Goal: Task Accomplishment & Management: Complete application form

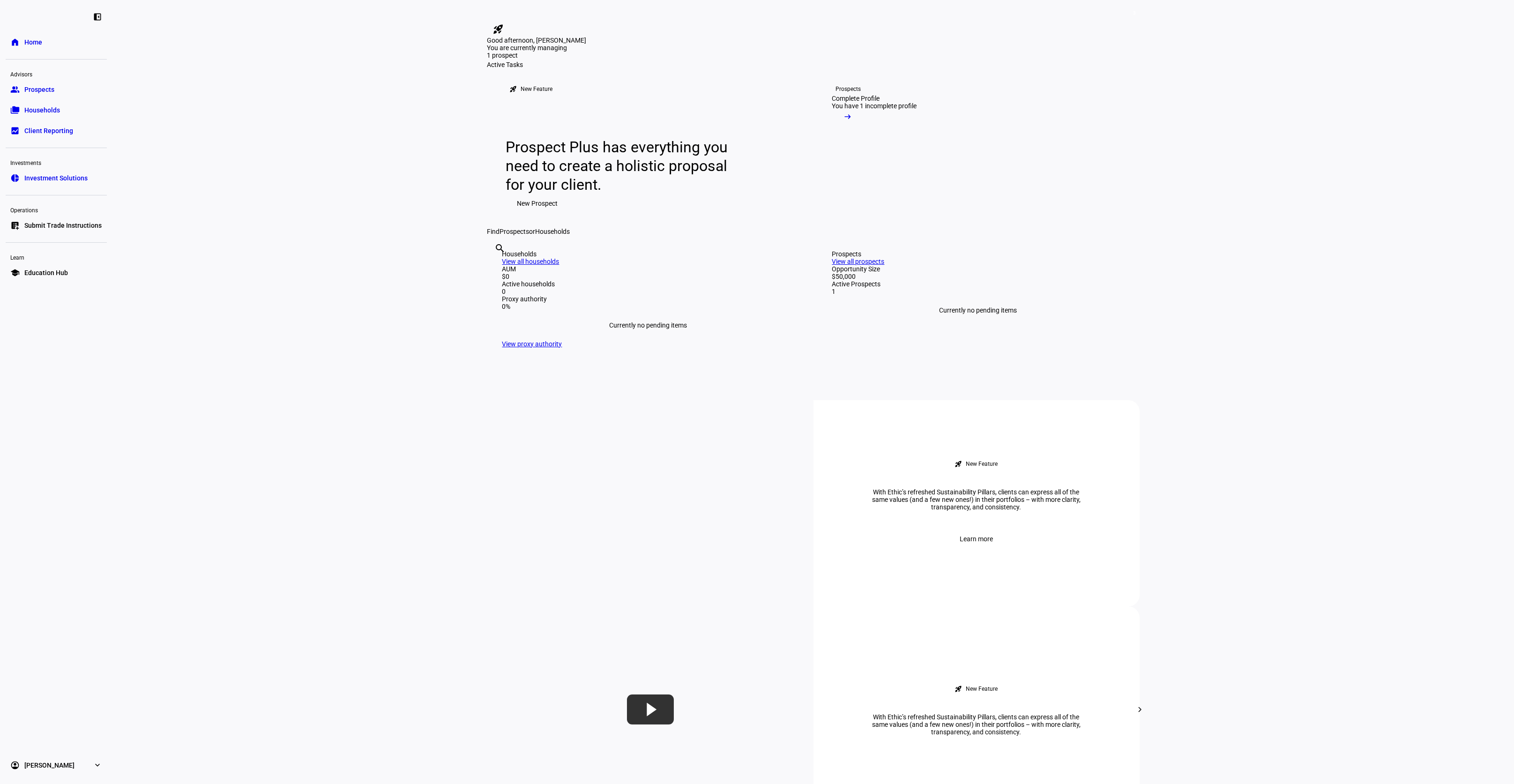
click at [912, 295] on div "1" at bounding box center [978, 291] width 292 height 8
click at [885, 265] on link "View all prospects" at bounding box center [858, 261] width 53 height 8
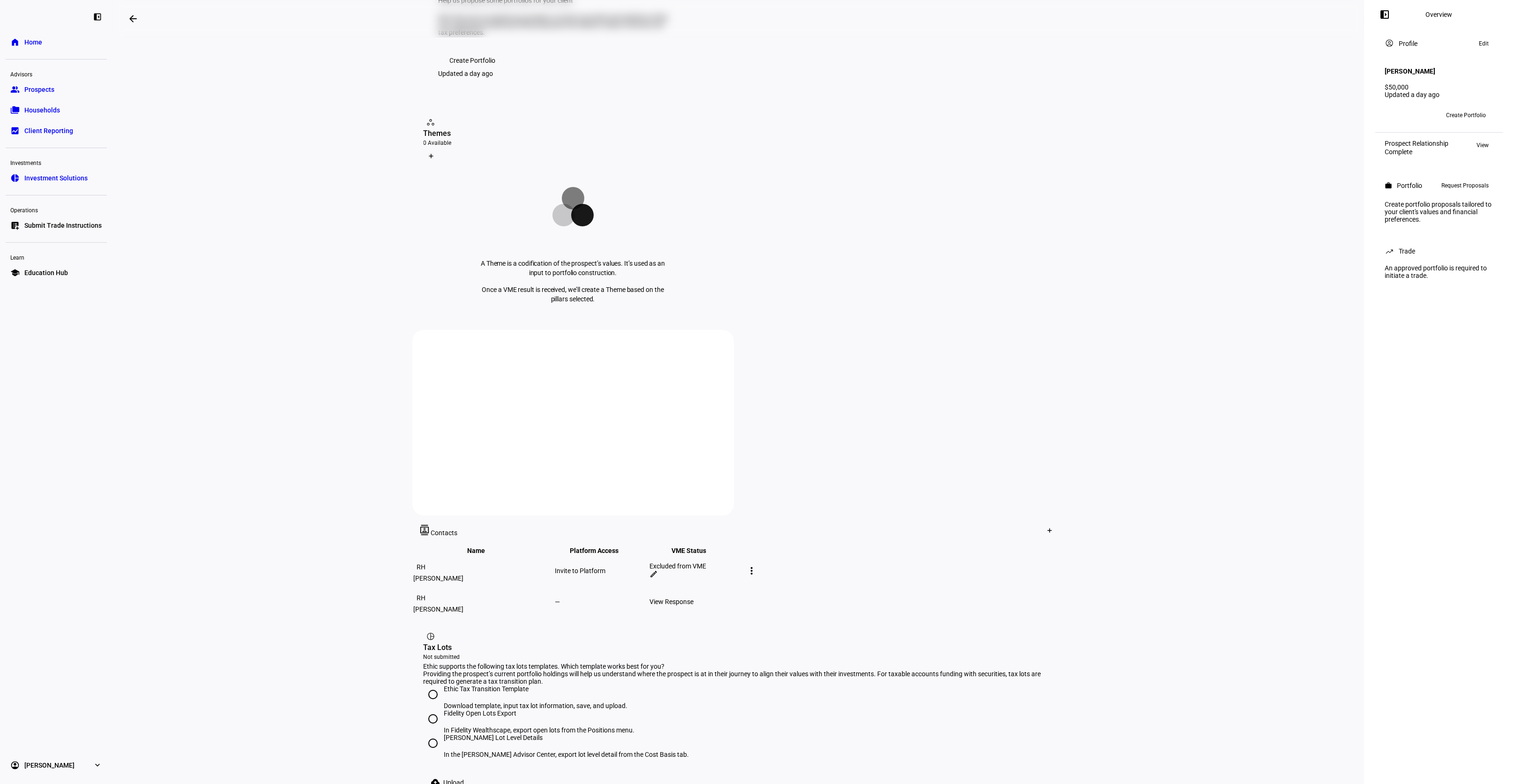
scroll to position [125, 0]
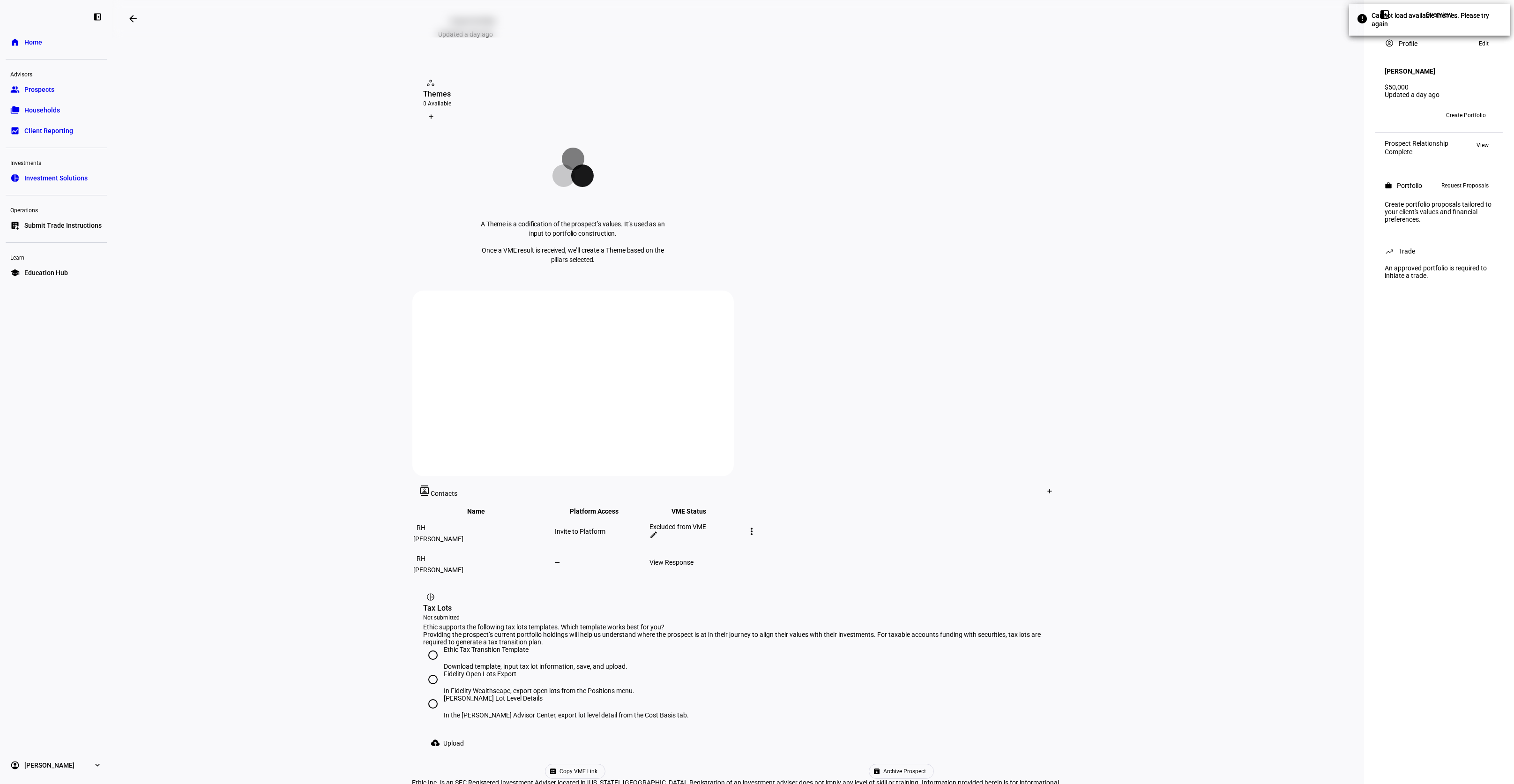
click at [1453, 183] on span "Request Proposals" at bounding box center [1465, 185] width 47 height 11
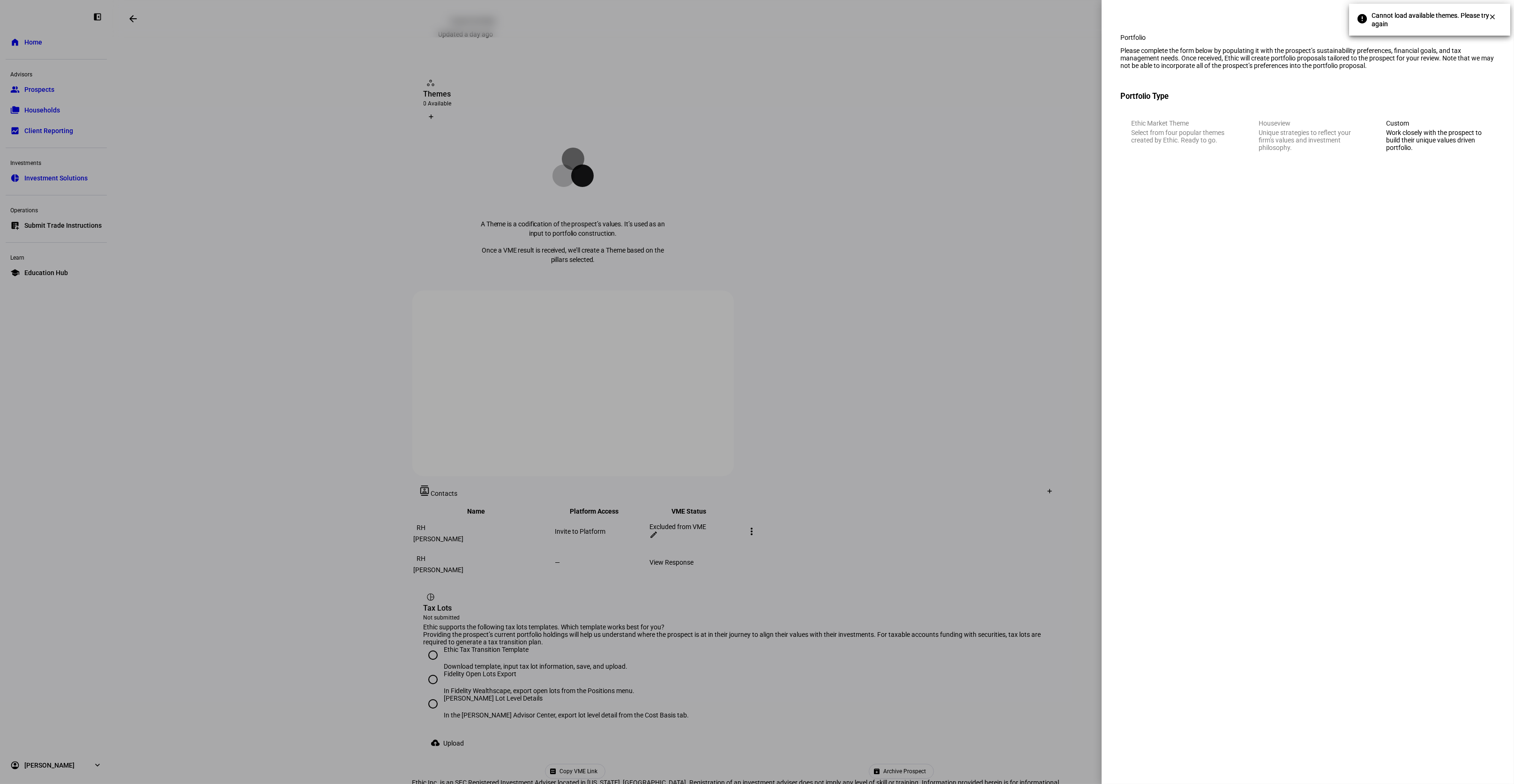
click at [1420, 152] on div "Work closely with the prospect to build their unique values driven portfolio." at bounding box center [1435, 140] width 98 height 23
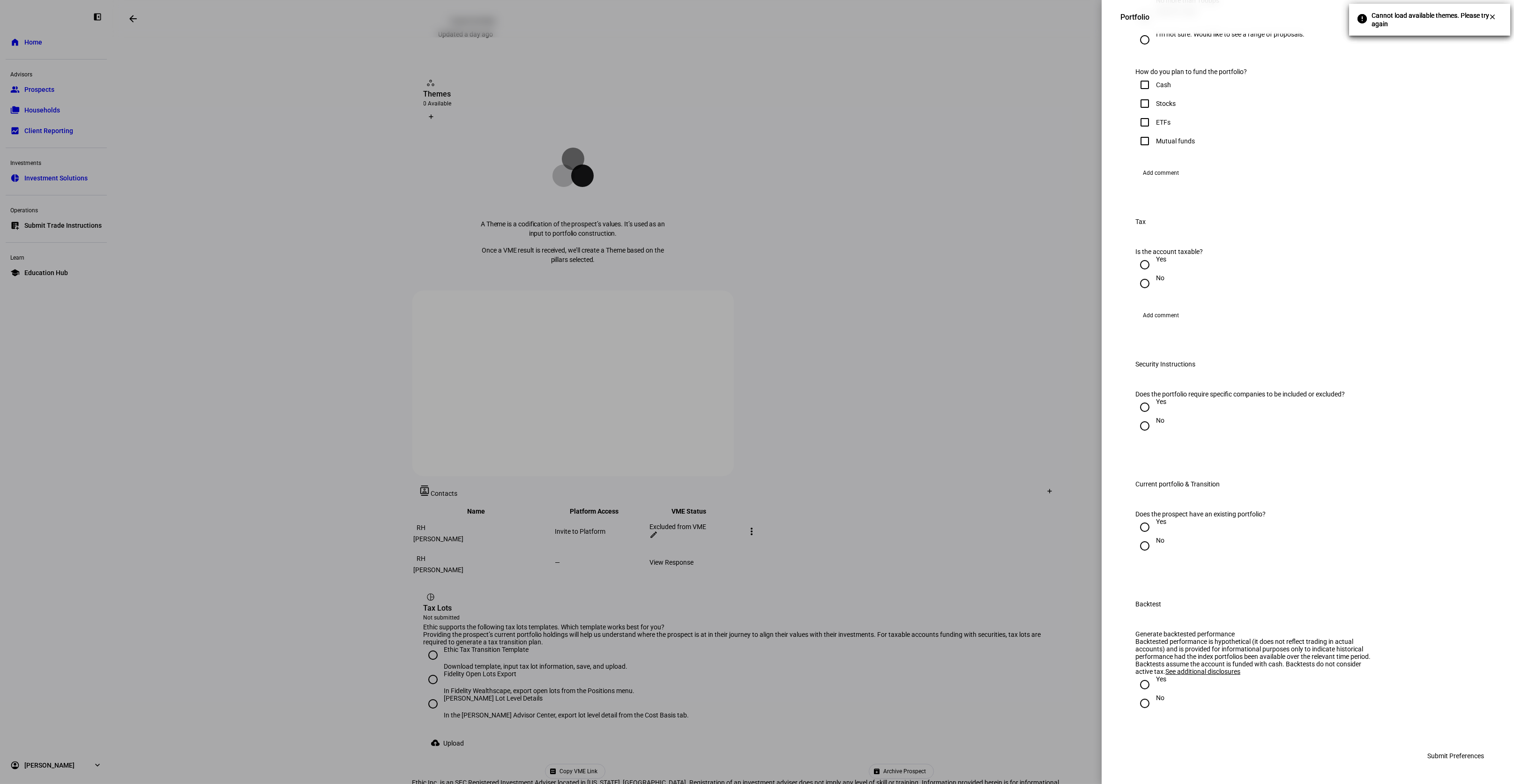
scroll to position [945, 0]
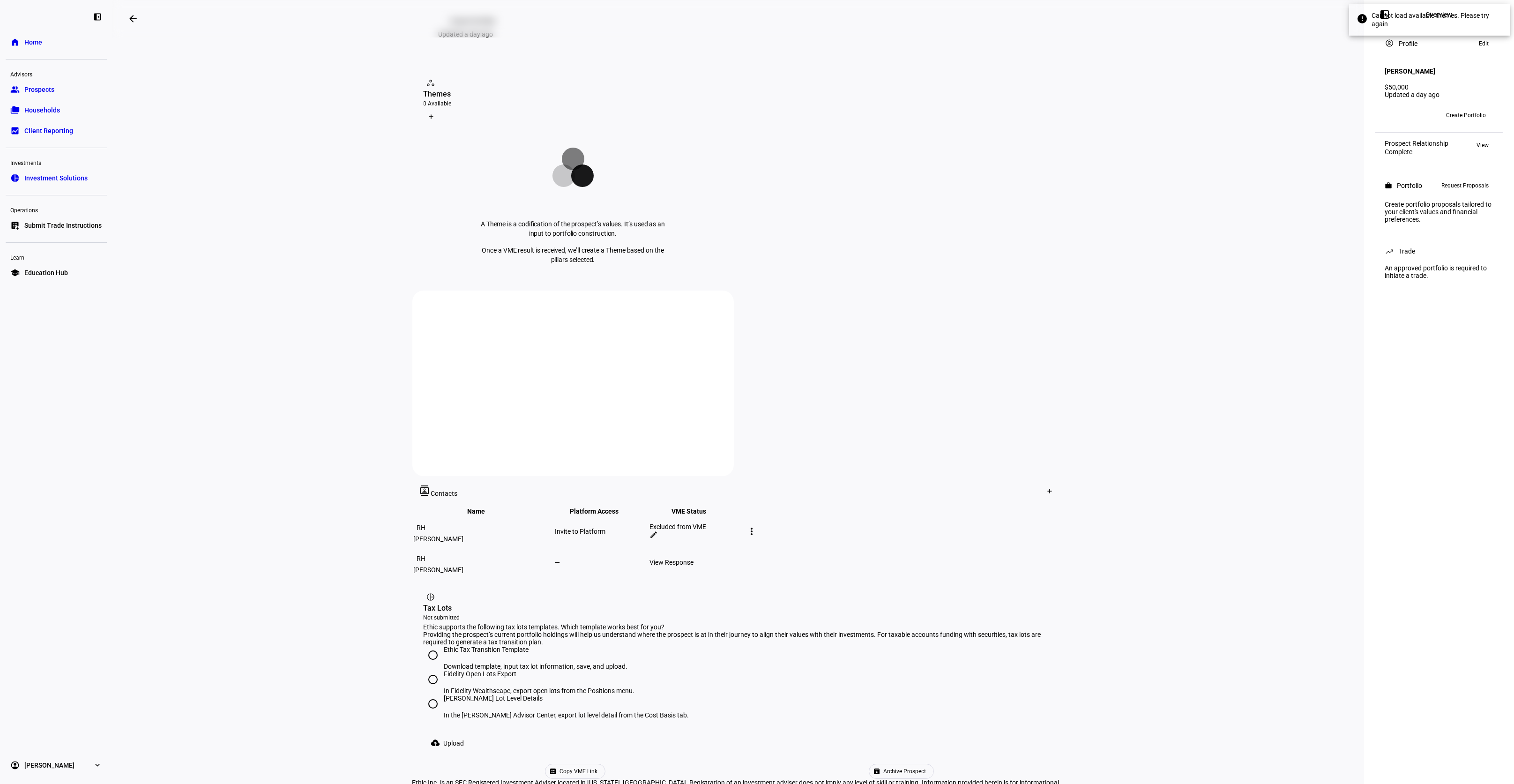
click at [40, 118] on link "folder_copy Households" at bounding box center [56, 109] width 101 height 18
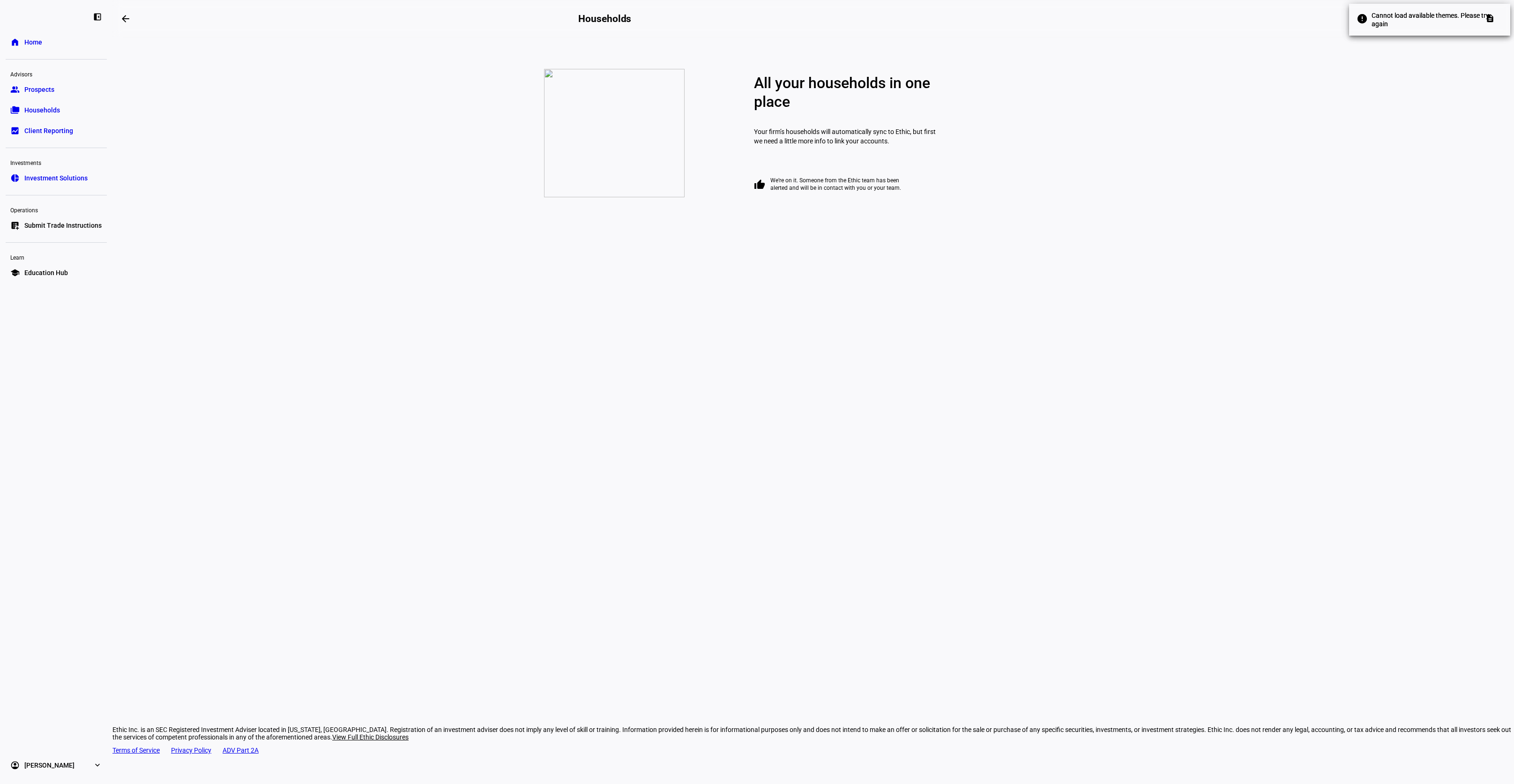
click at [27, 87] on span "Prospects" at bounding box center [40, 89] width 30 height 10
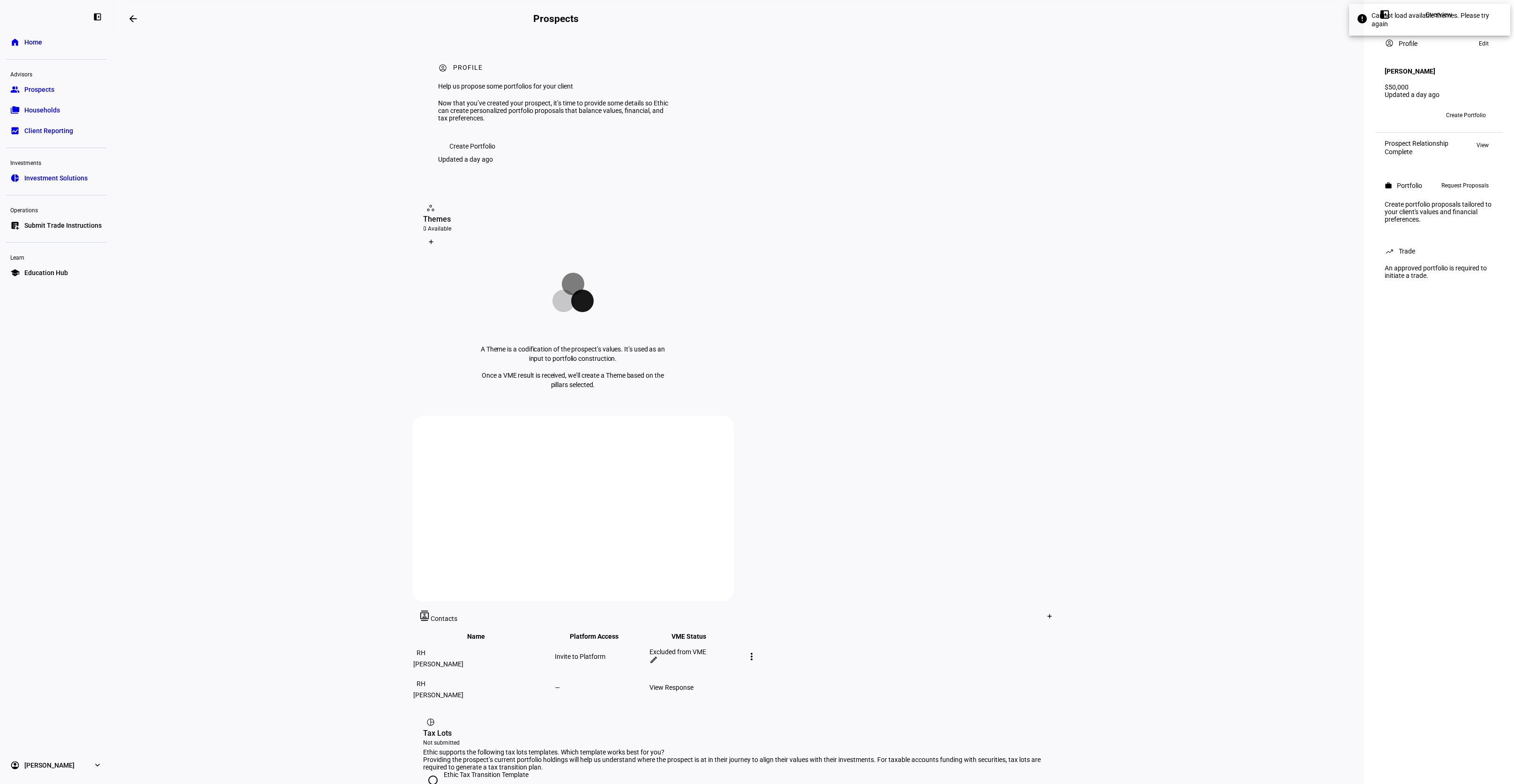
click at [457, 156] on span "Create Portfolio" at bounding box center [472, 145] width 46 height 18
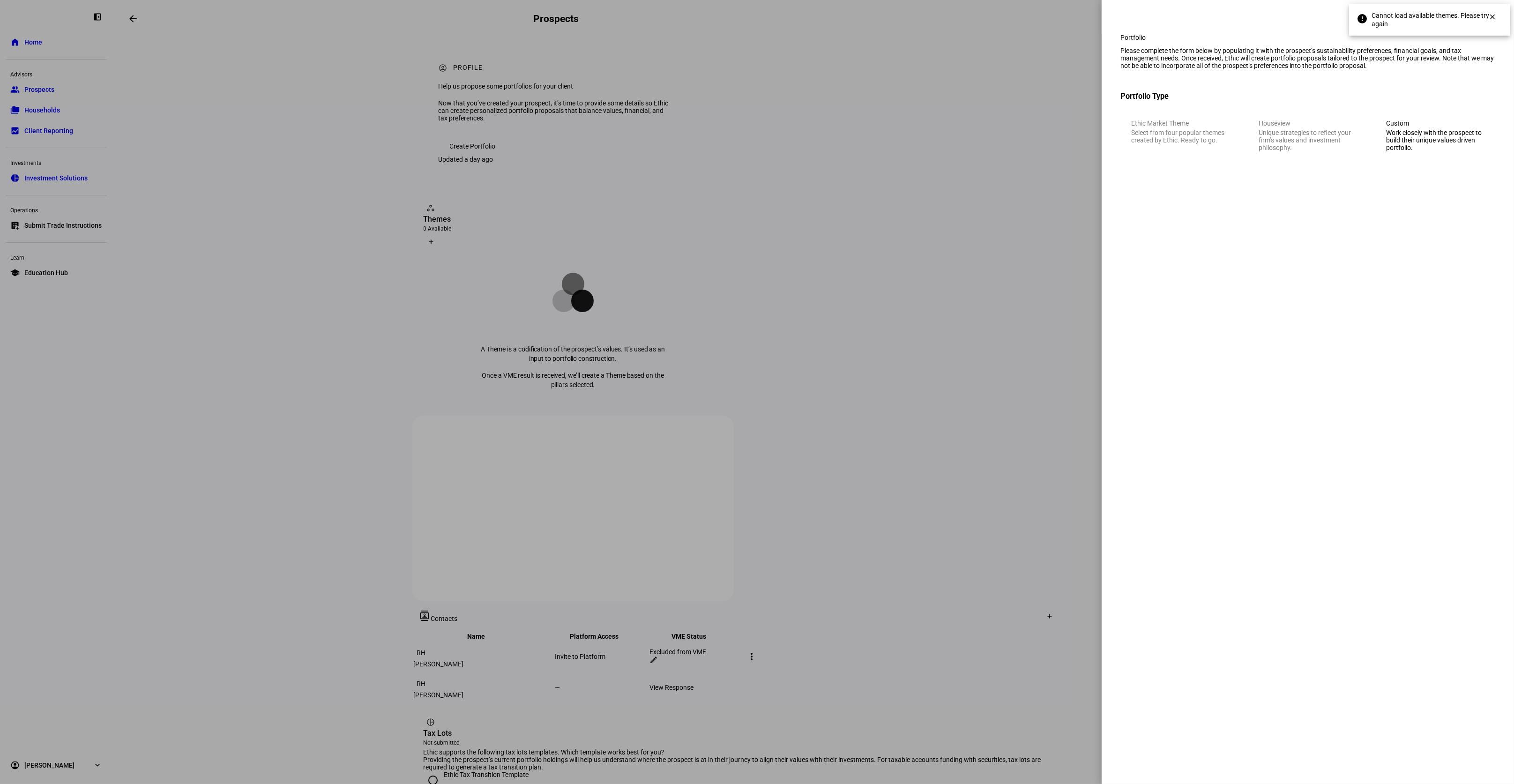
click at [1436, 127] on div "Custom" at bounding box center [1435, 123] width 98 height 8
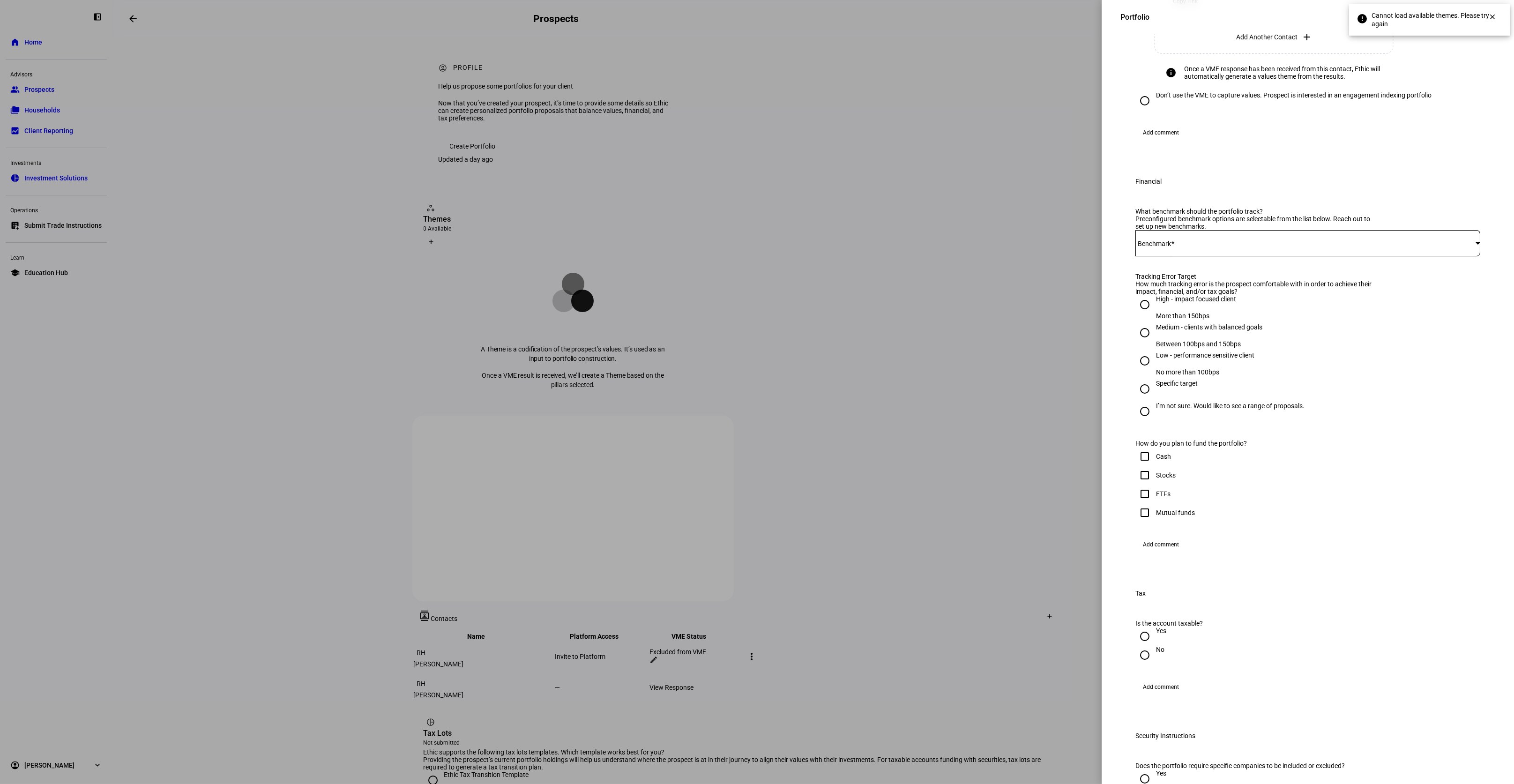
scroll to position [376, 0]
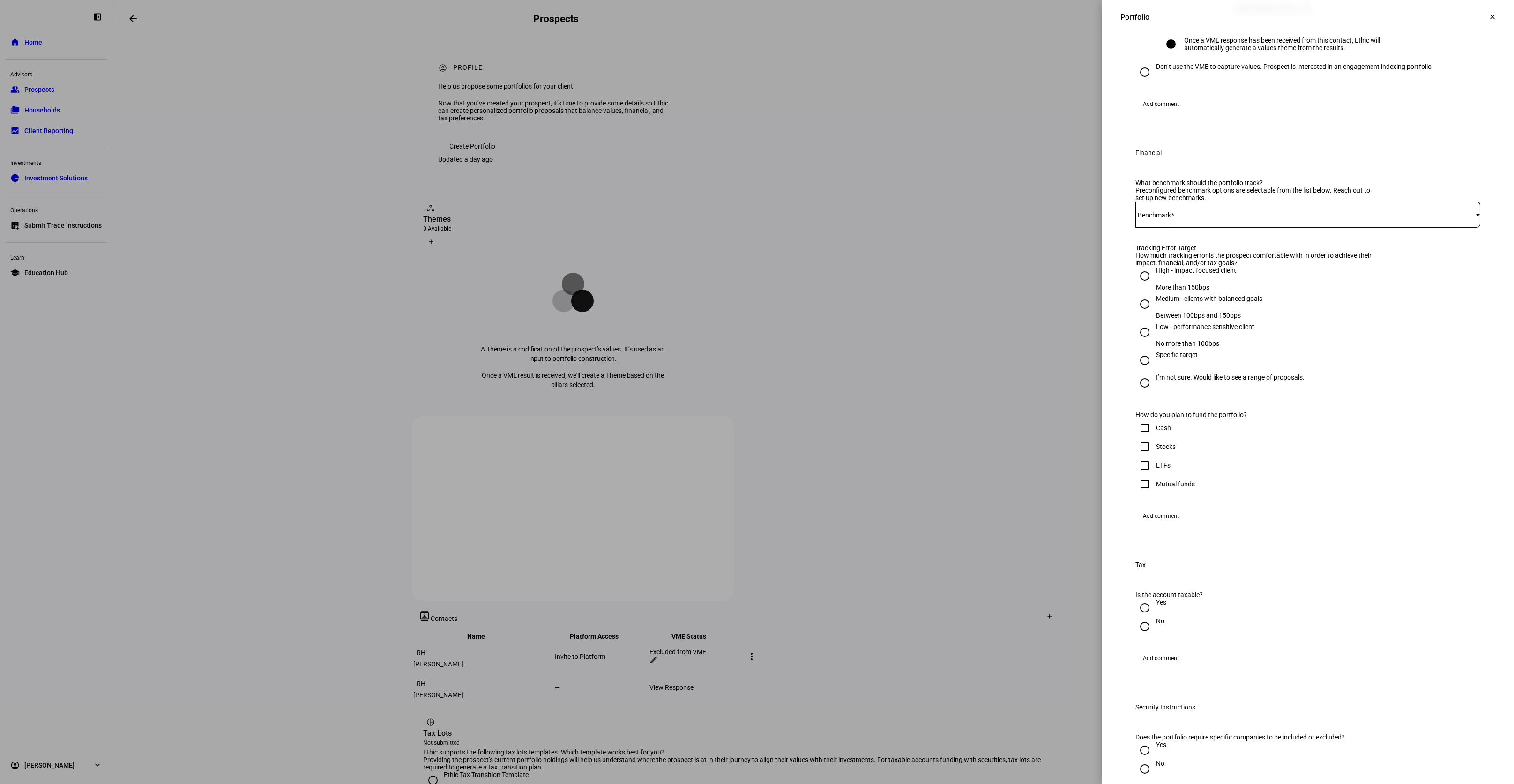
click at [1148, 81] on input "Don’t use the VME to capture values. Prospect is interested in an engagement in…" at bounding box center [1144, 72] width 18 height 18
radio input "true"
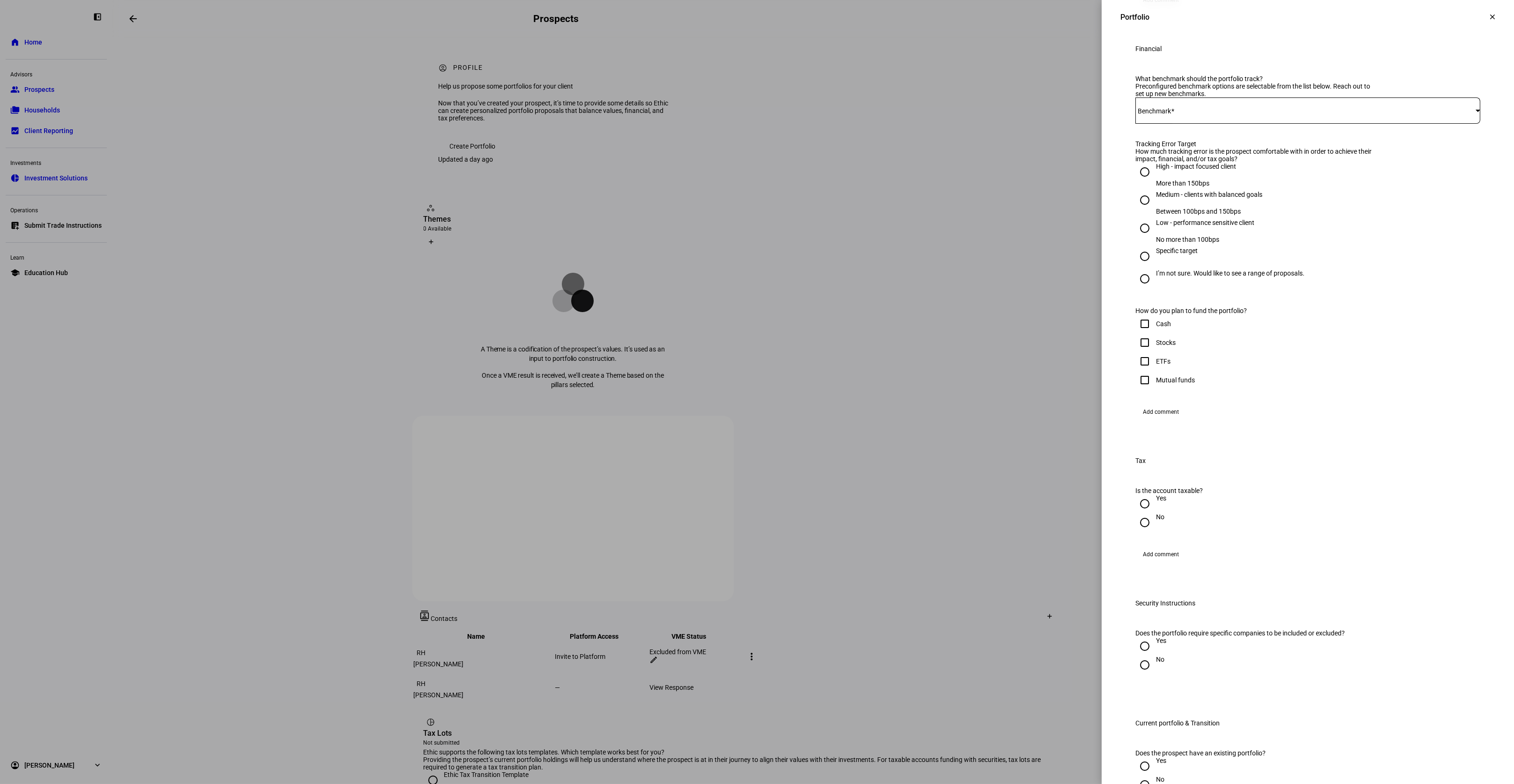
scroll to position [323, 0]
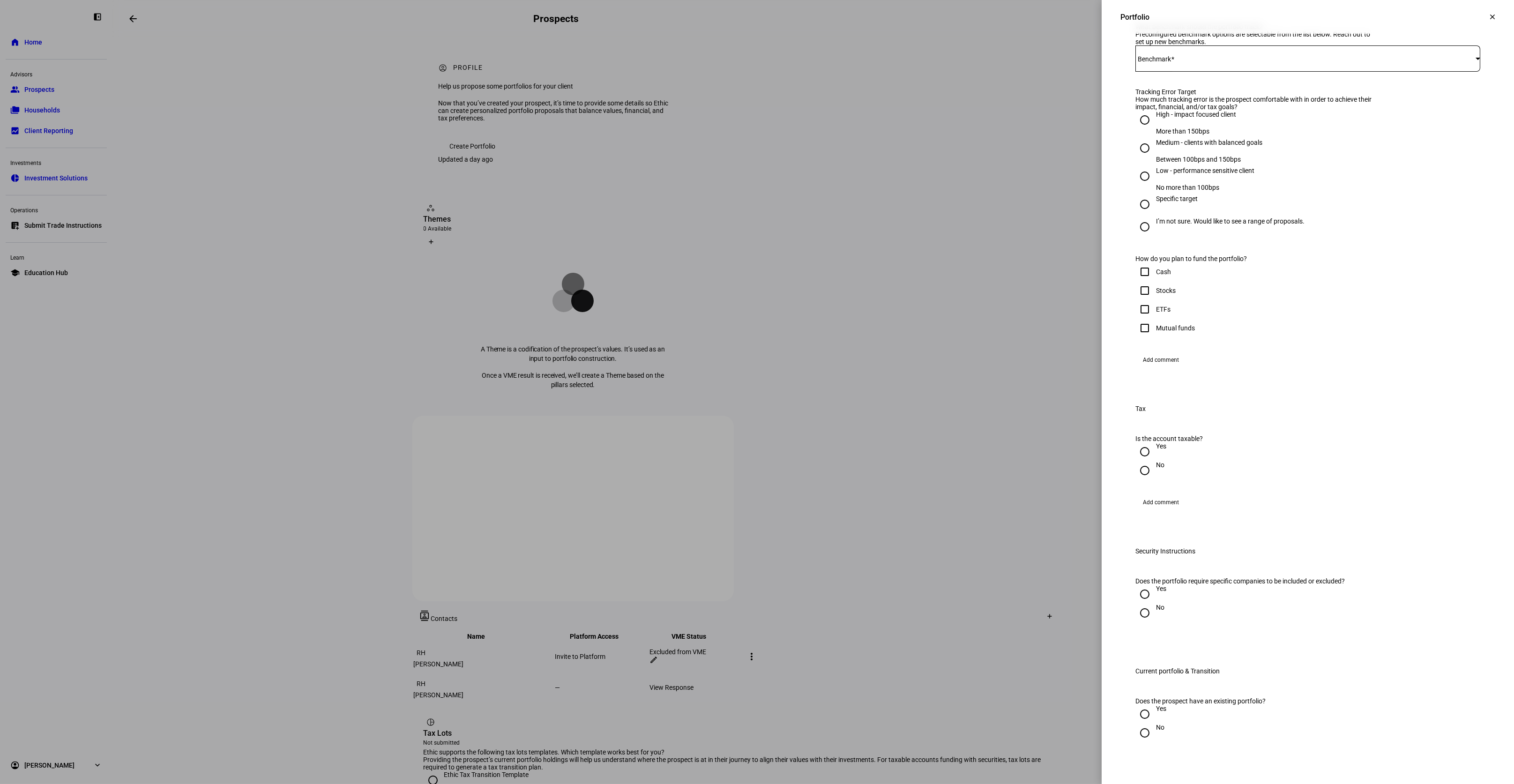
click at [1144, 129] on input "High - impact focused client More than 150bps" at bounding box center [1144, 120] width 18 height 18
radio input "true"
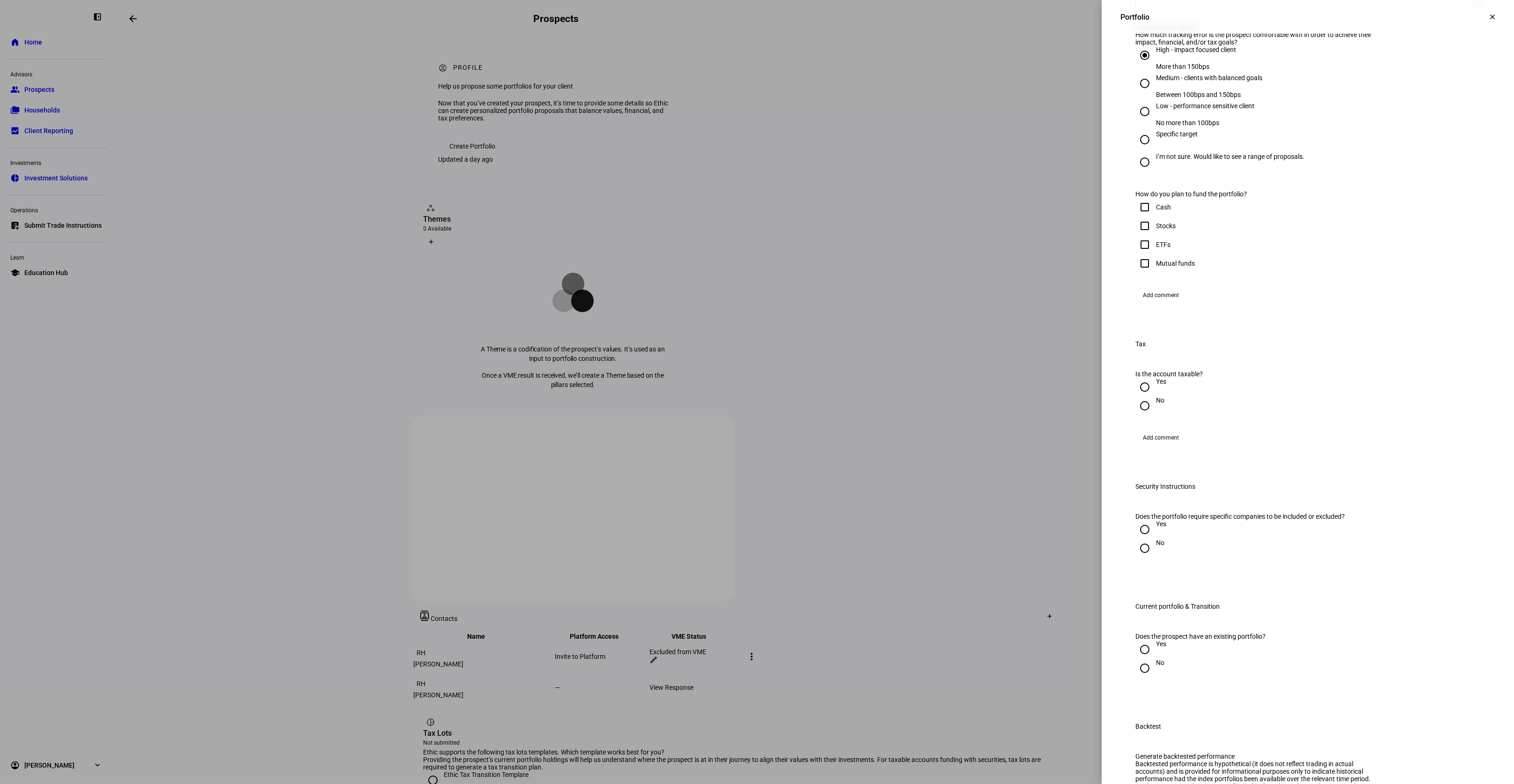
scroll to position [406, 0]
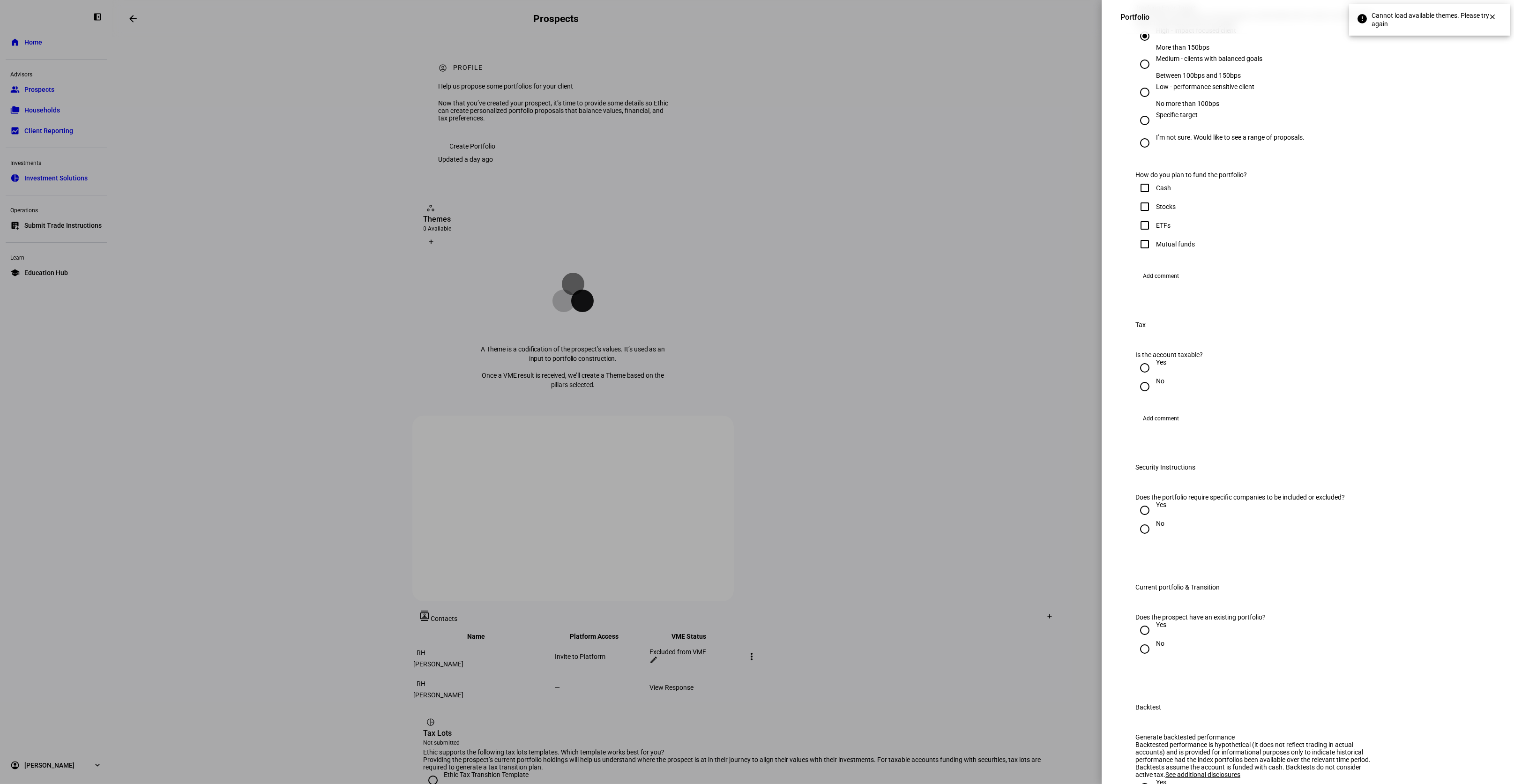
click at [1145, 197] on input "Cash" at bounding box center [1144, 187] width 18 height 18
checkbox input "true"
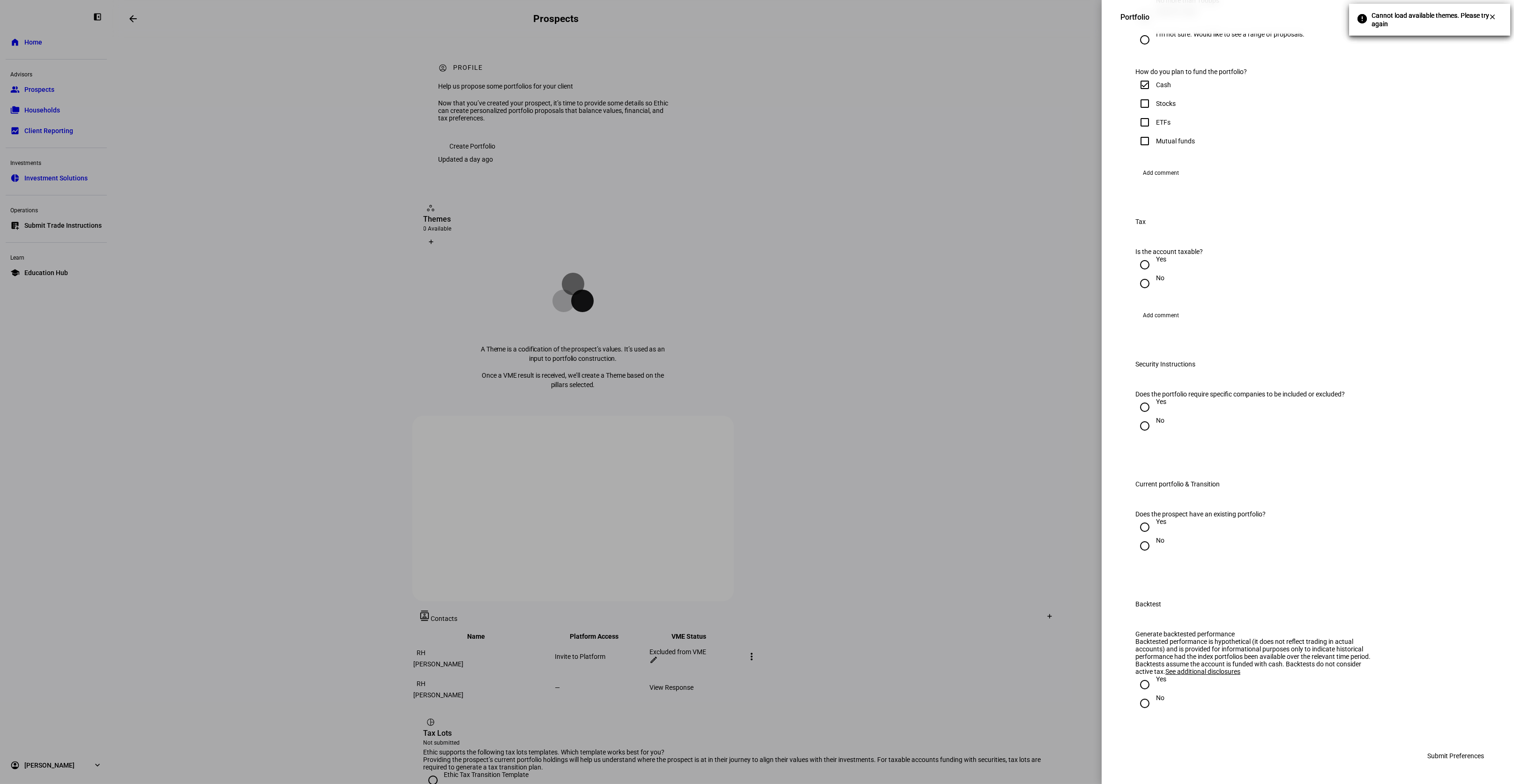
scroll to position [677, 0]
click at [1143, 274] on input "No" at bounding box center [1144, 283] width 18 height 18
radio input "true"
click at [1145, 417] on input "No" at bounding box center [1144, 425] width 18 height 18
radio input "true"
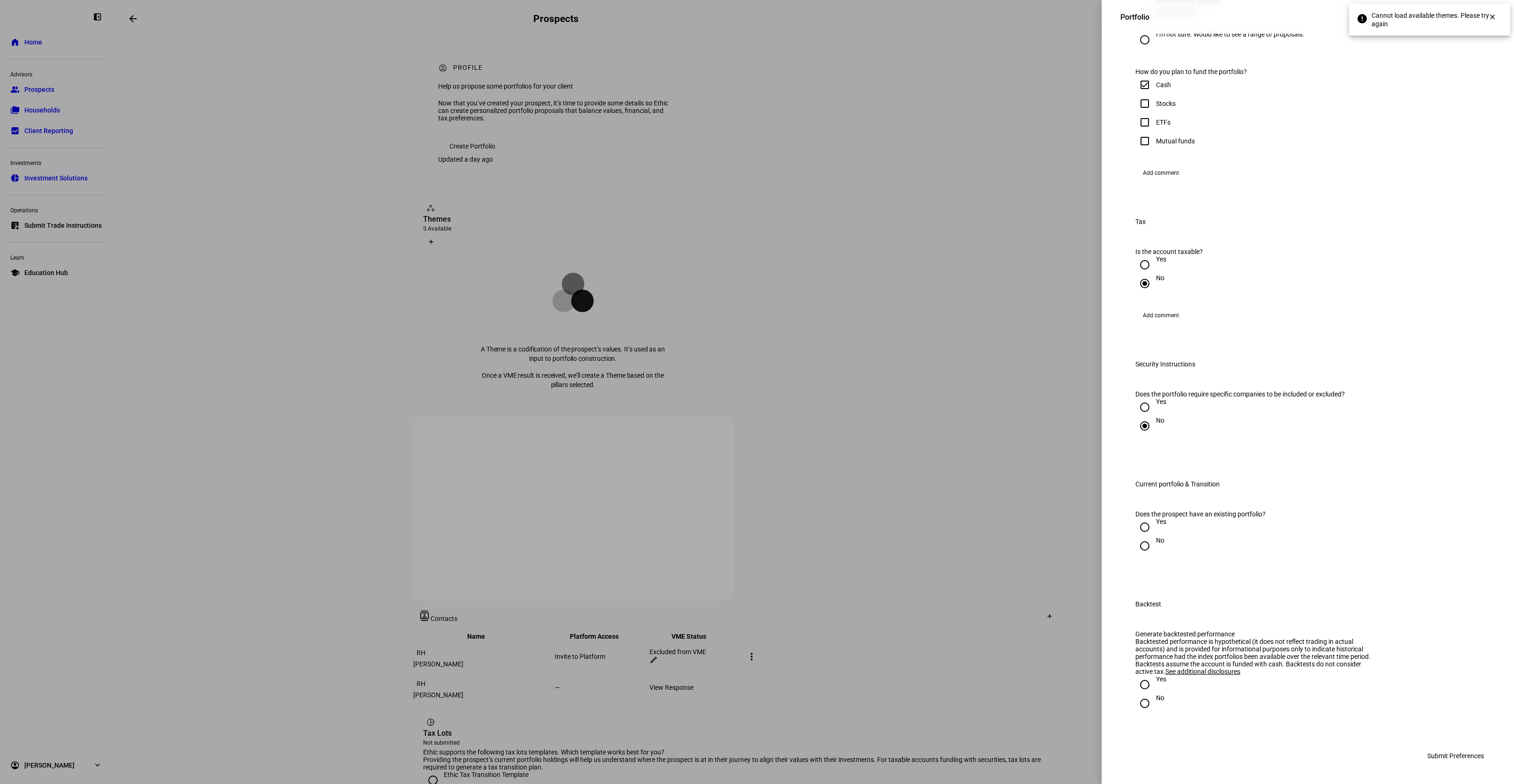
click at [1148, 536] on input "No" at bounding box center [1144, 545] width 18 height 18
radio input "true"
click at [1150, 701] on input "No" at bounding box center [1144, 703] width 18 height 18
radio input "true"
click at [1474, 762] on span "Submit Preferences" at bounding box center [1455, 755] width 57 height 18
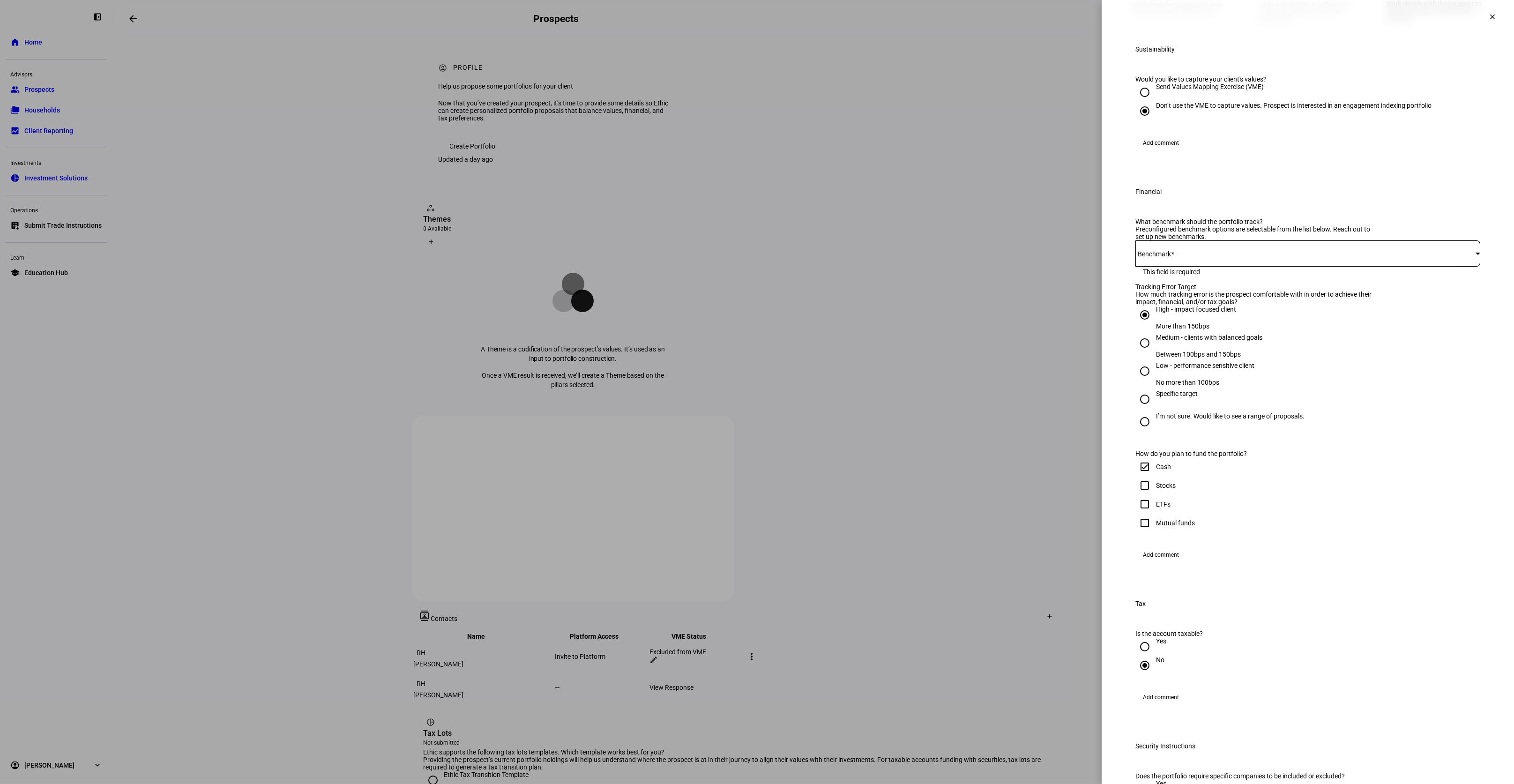
scroll to position [0, 0]
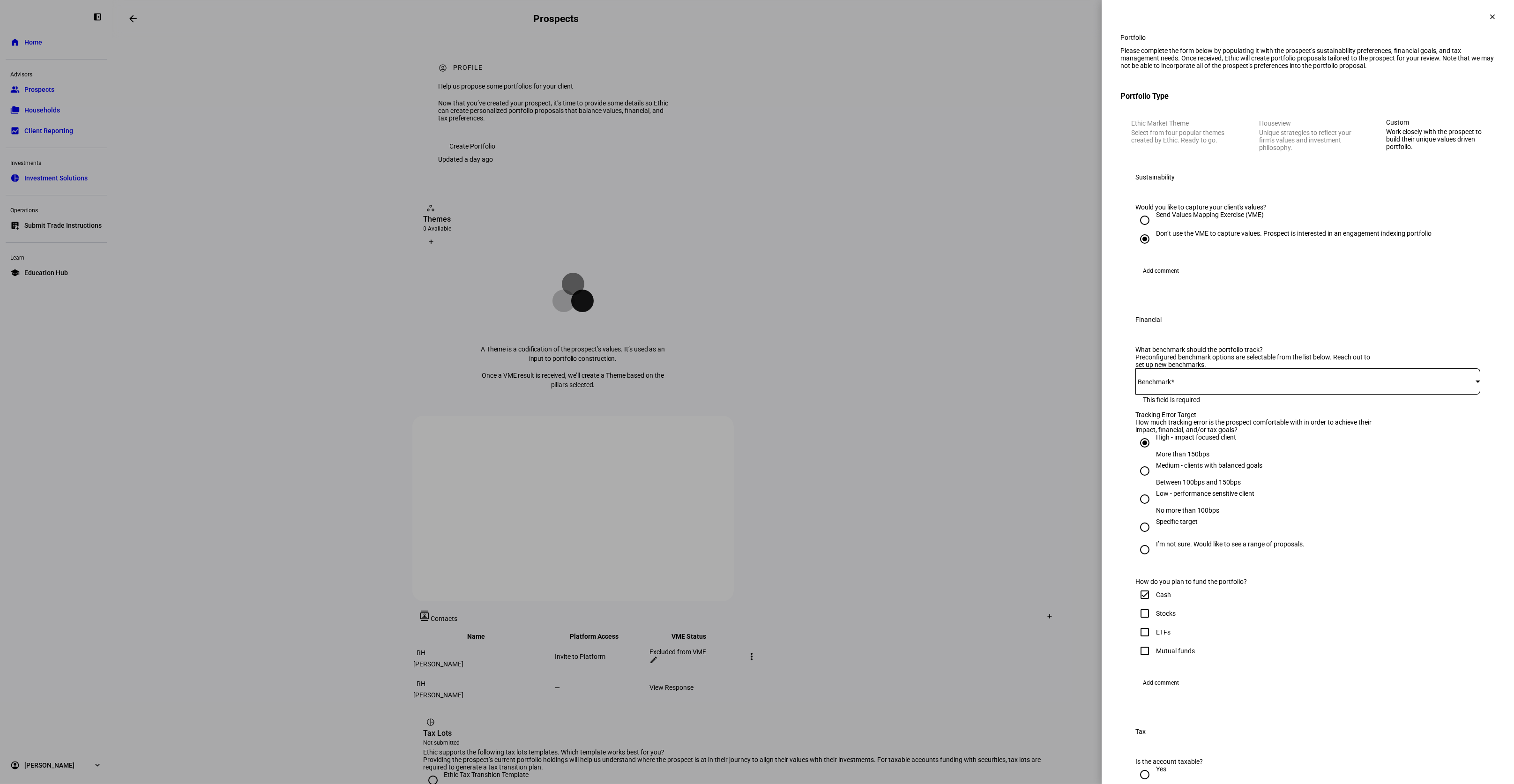
click at [1194, 385] on span at bounding box center [1306, 381] width 340 height 8
click at [1206, 385] on span at bounding box center [1306, 381] width 340 height 8
click at [1476, 382] on div at bounding box center [1478, 380] width 5 height 2
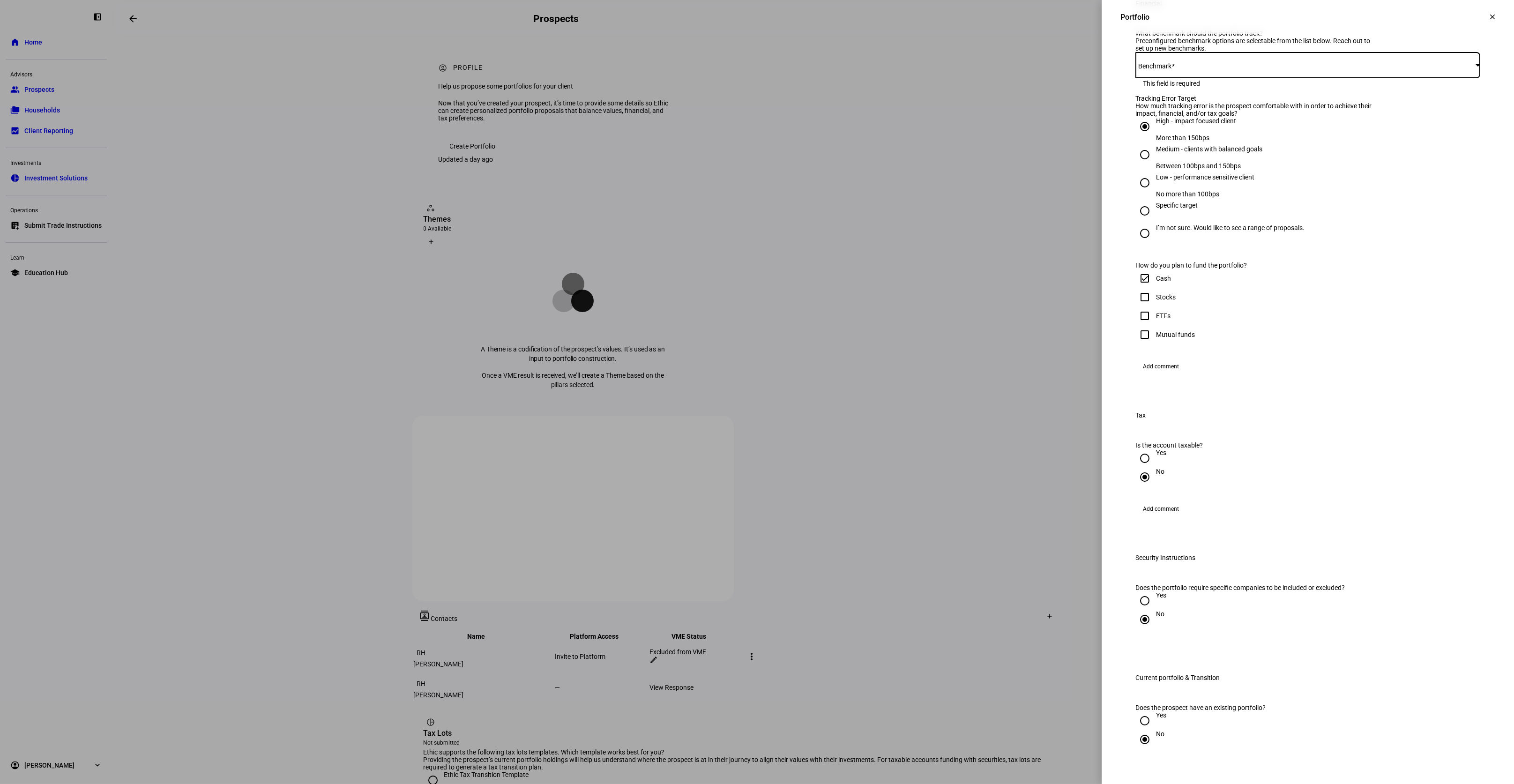
scroll to position [361, 0]
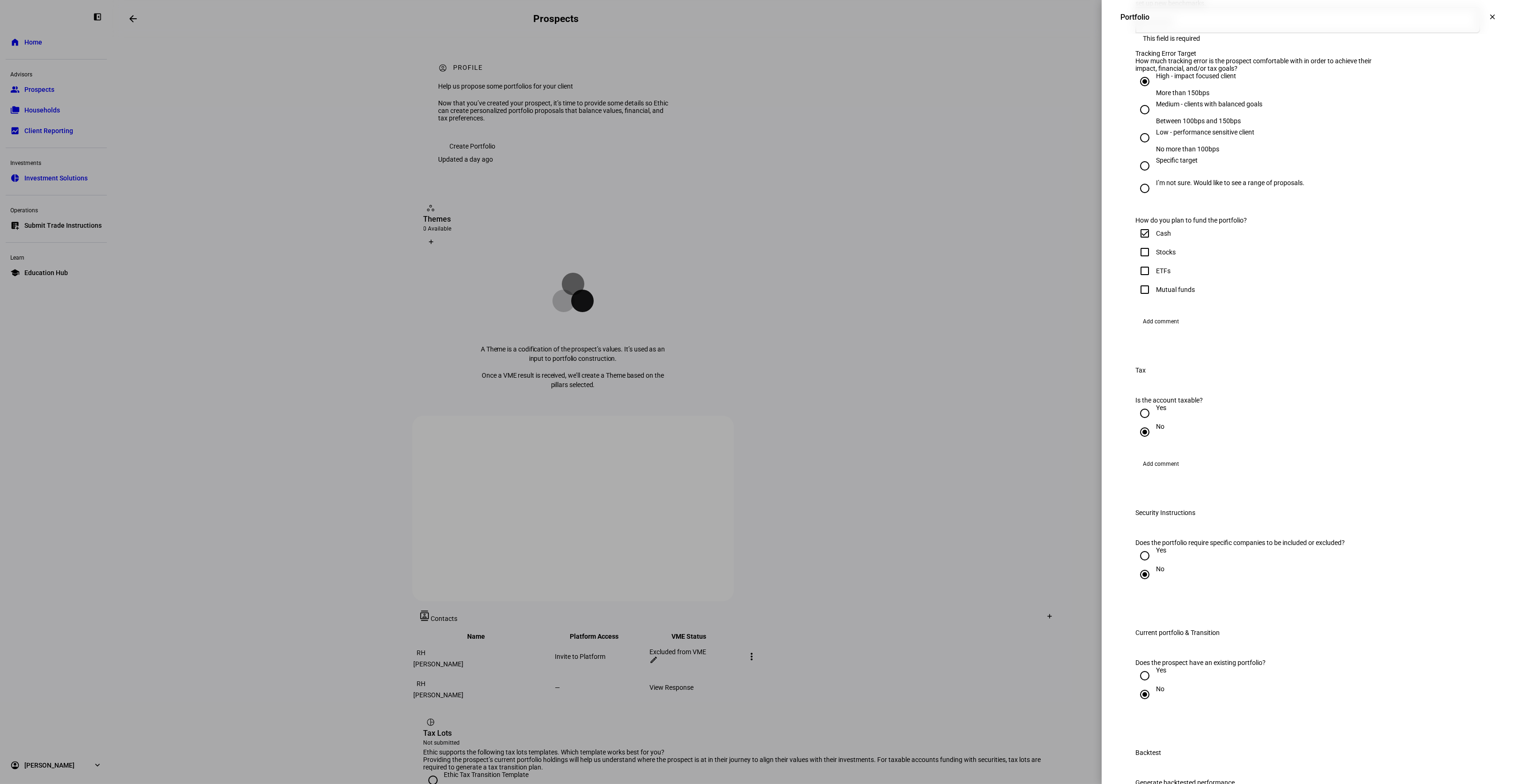
click at [1429, 24] on span at bounding box center [1306, 20] width 340 height 8
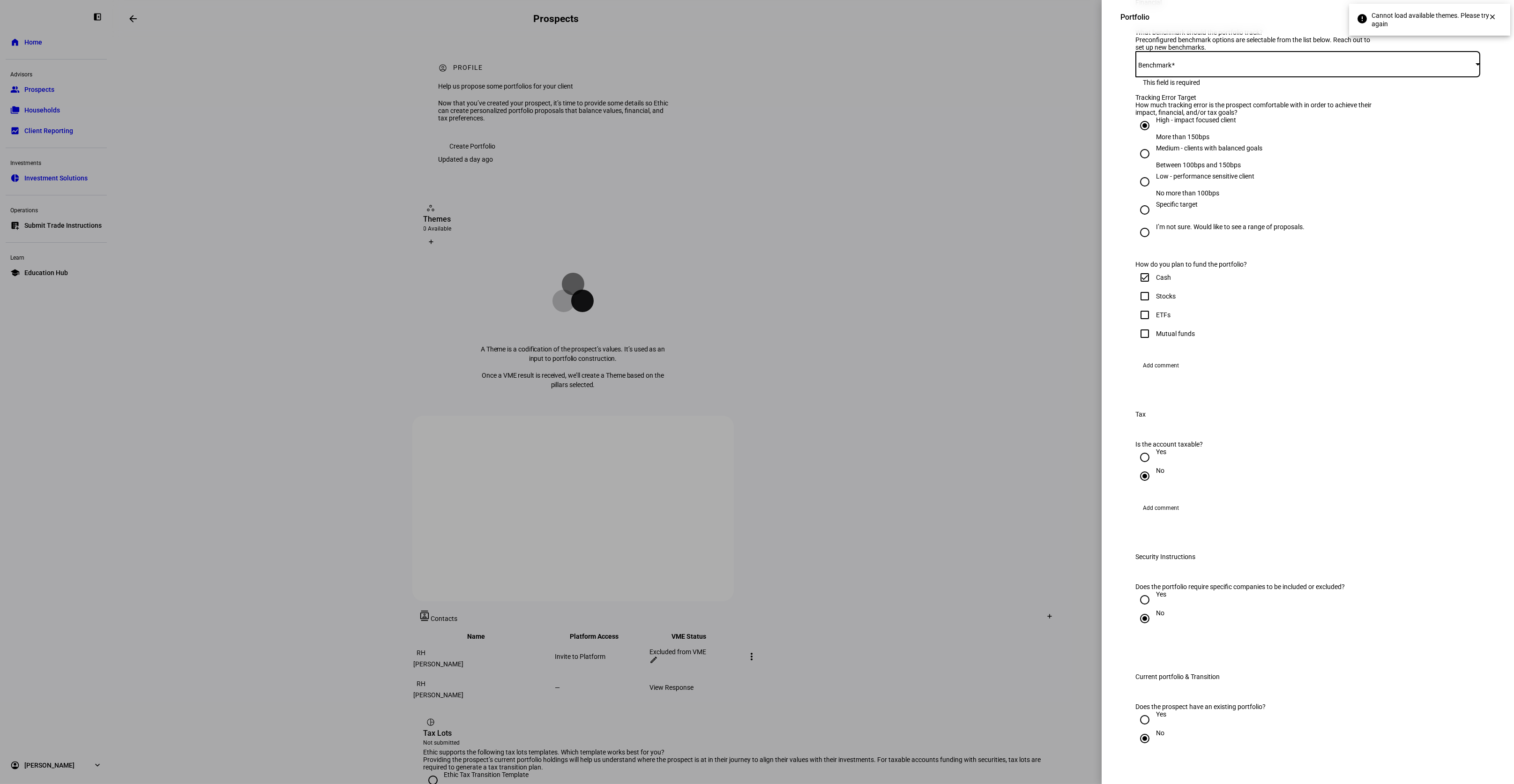
scroll to position [256, 0]
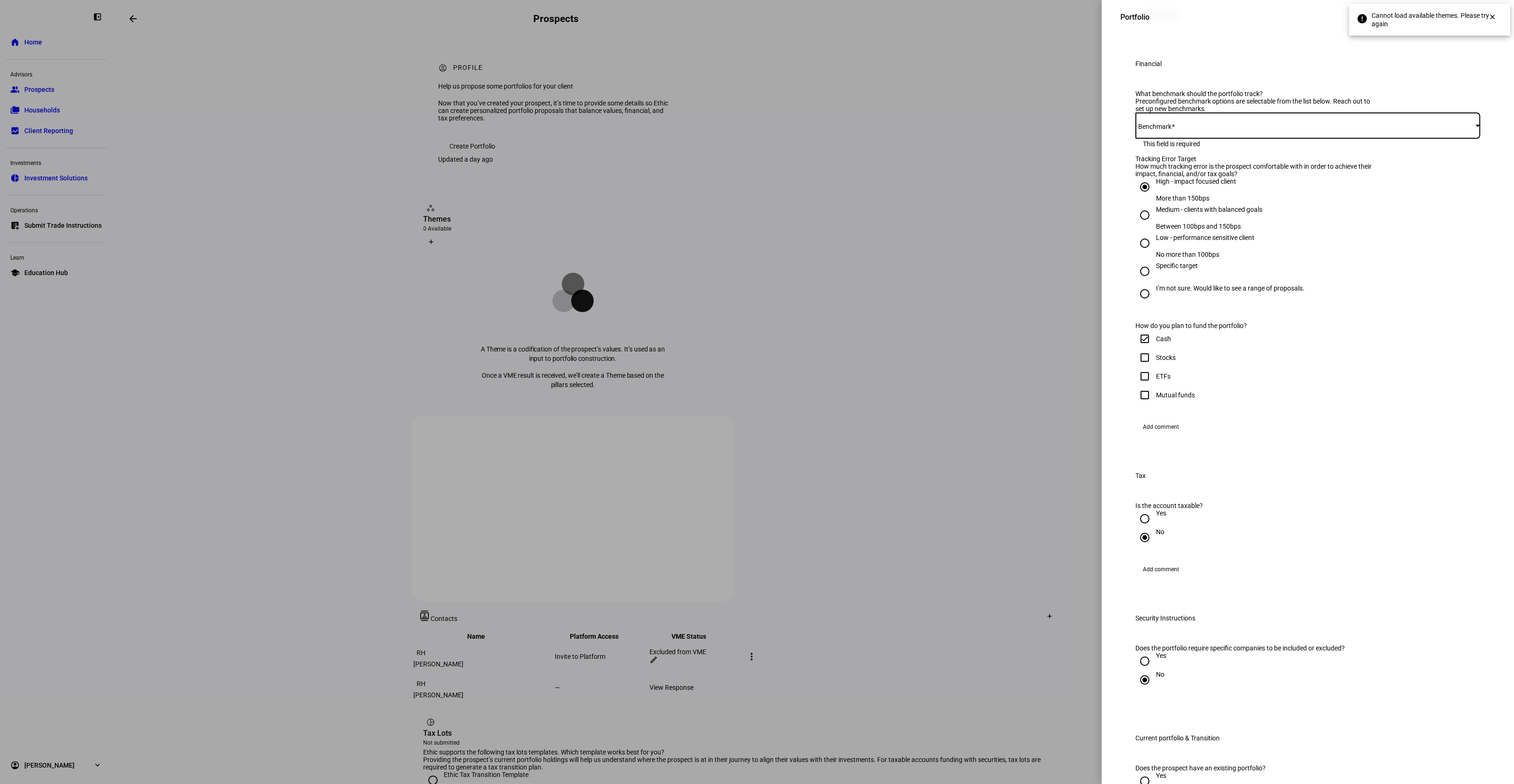
click at [1381, 141] on div "What benchmark should the portfolio track? Preconfigured benchmark options are …" at bounding box center [1308, 264] width 375 height 371
click at [1476, 126] on div at bounding box center [1478, 125] width 5 height 2
click at [1390, 129] on span at bounding box center [1306, 125] width 340 height 8
drag, startPoint x: 1390, startPoint y: 200, endPoint x: 1339, endPoint y: 212, distance: 52.4
click at [1375, 129] on span at bounding box center [1306, 125] width 340 height 8
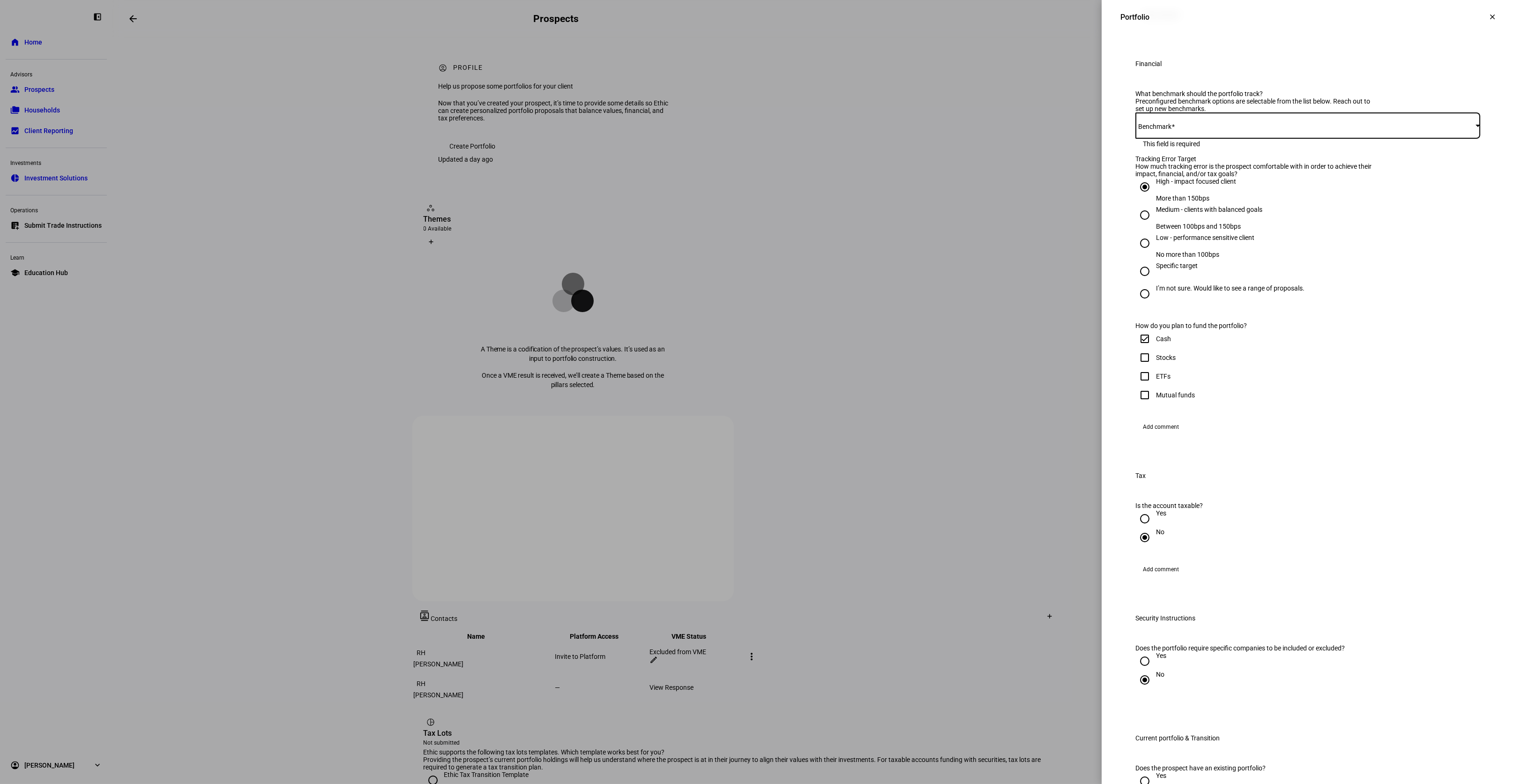
drag, startPoint x: 1218, startPoint y: 208, endPoint x: 1224, endPoint y: 221, distance: 14.3
click at [1218, 129] on span at bounding box center [1306, 125] width 340 height 8
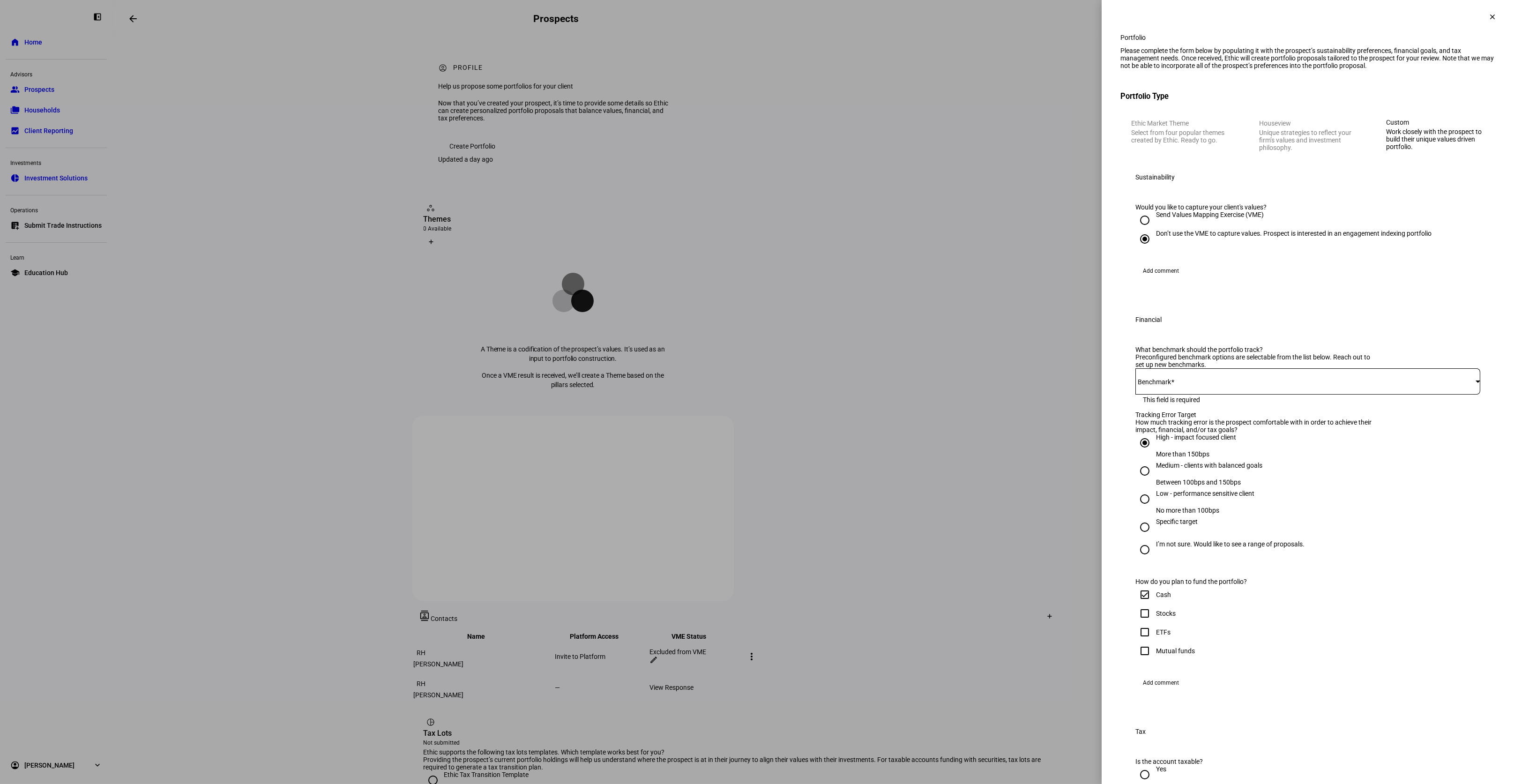
click at [1281, 335] on div "Financial" at bounding box center [1308, 320] width 375 height 30
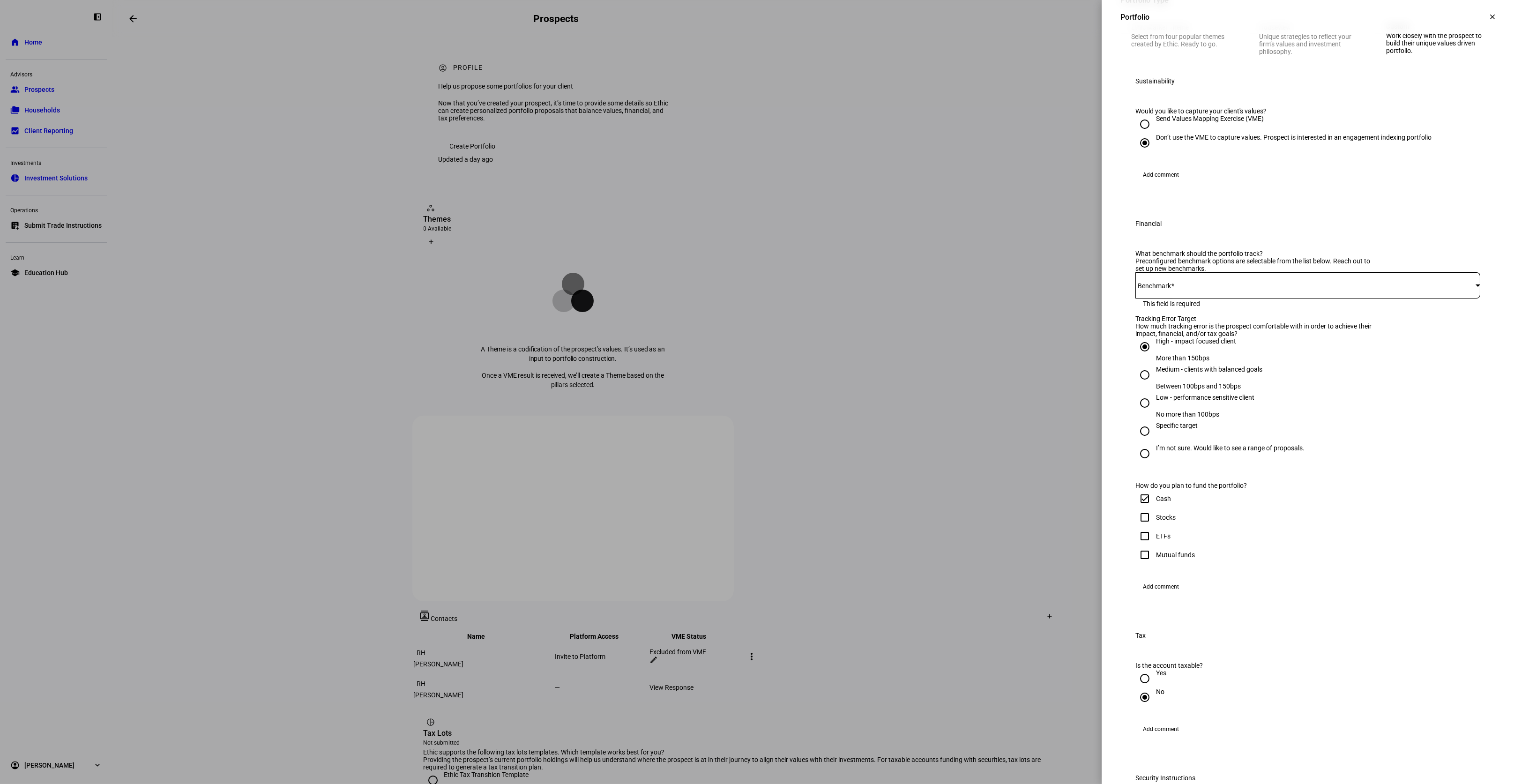
click at [1176, 307] on mat-error "This field is required" at bounding box center [1308, 303] width 330 height 9
click at [1180, 289] on span at bounding box center [1306, 285] width 340 height 8
click at [1476, 286] on div at bounding box center [1478, 285] width 5 height 2
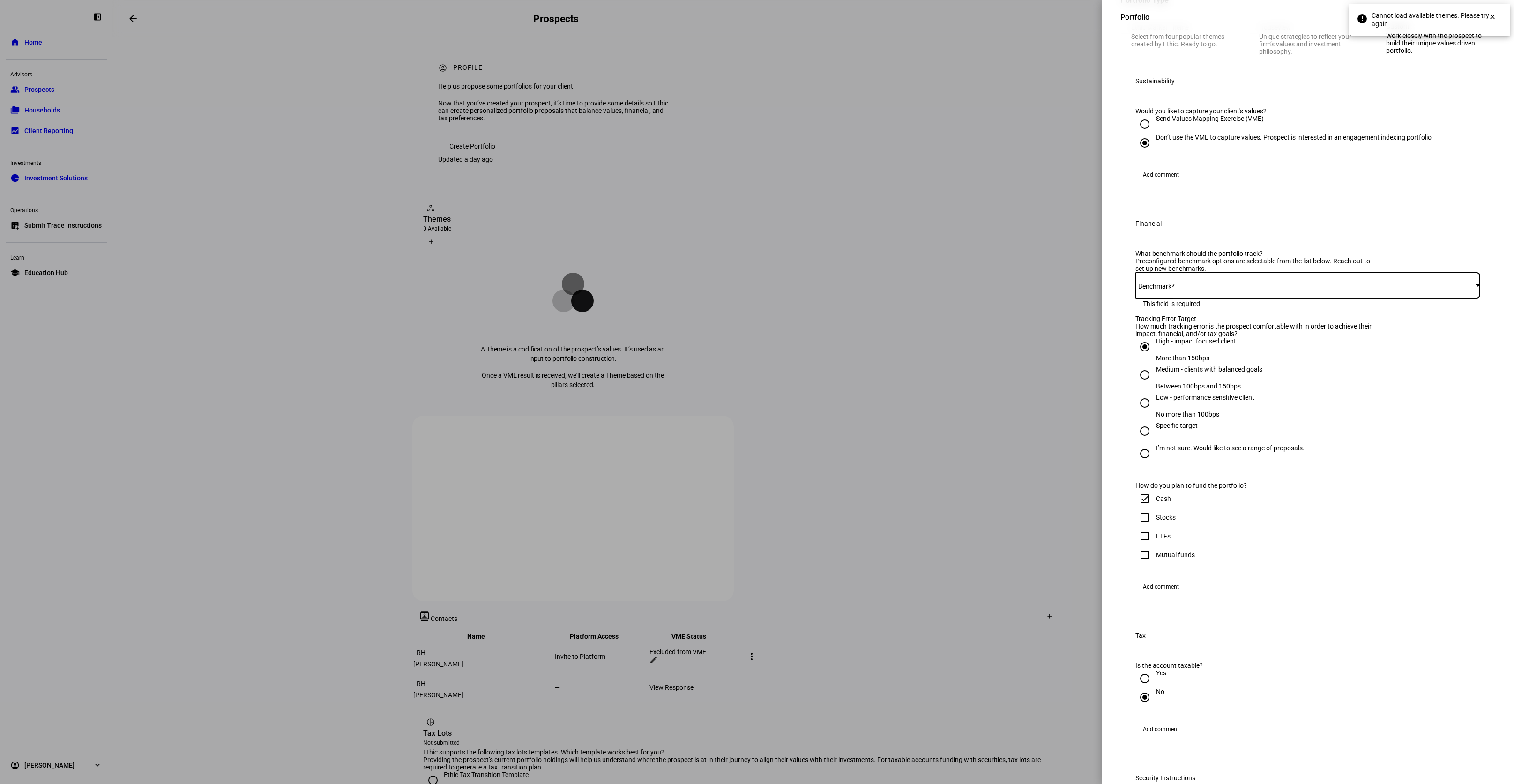
click at [1476, 286] on div at bounding box center [1478, 285] width 5 height 2
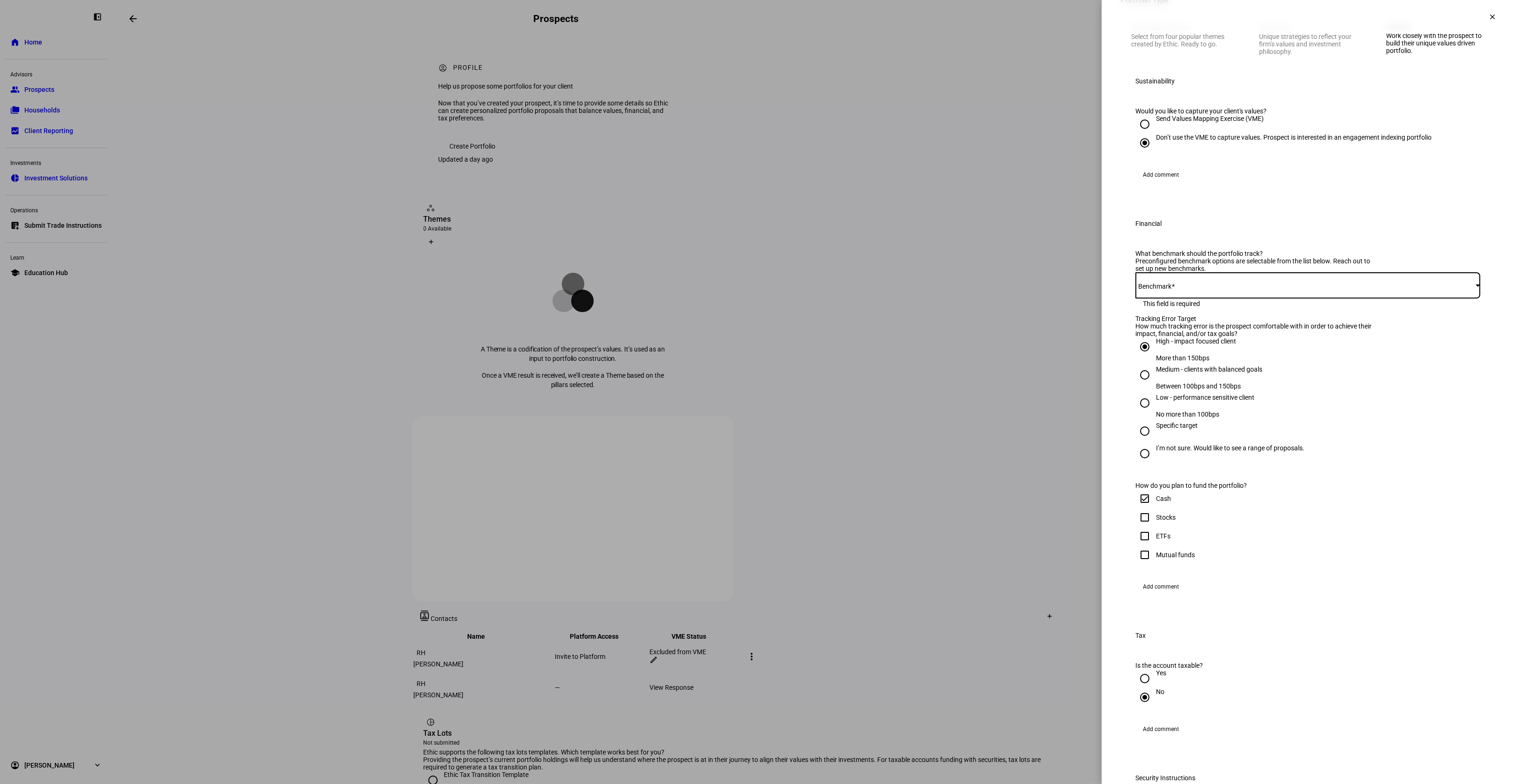
scroll to position [0, 0]
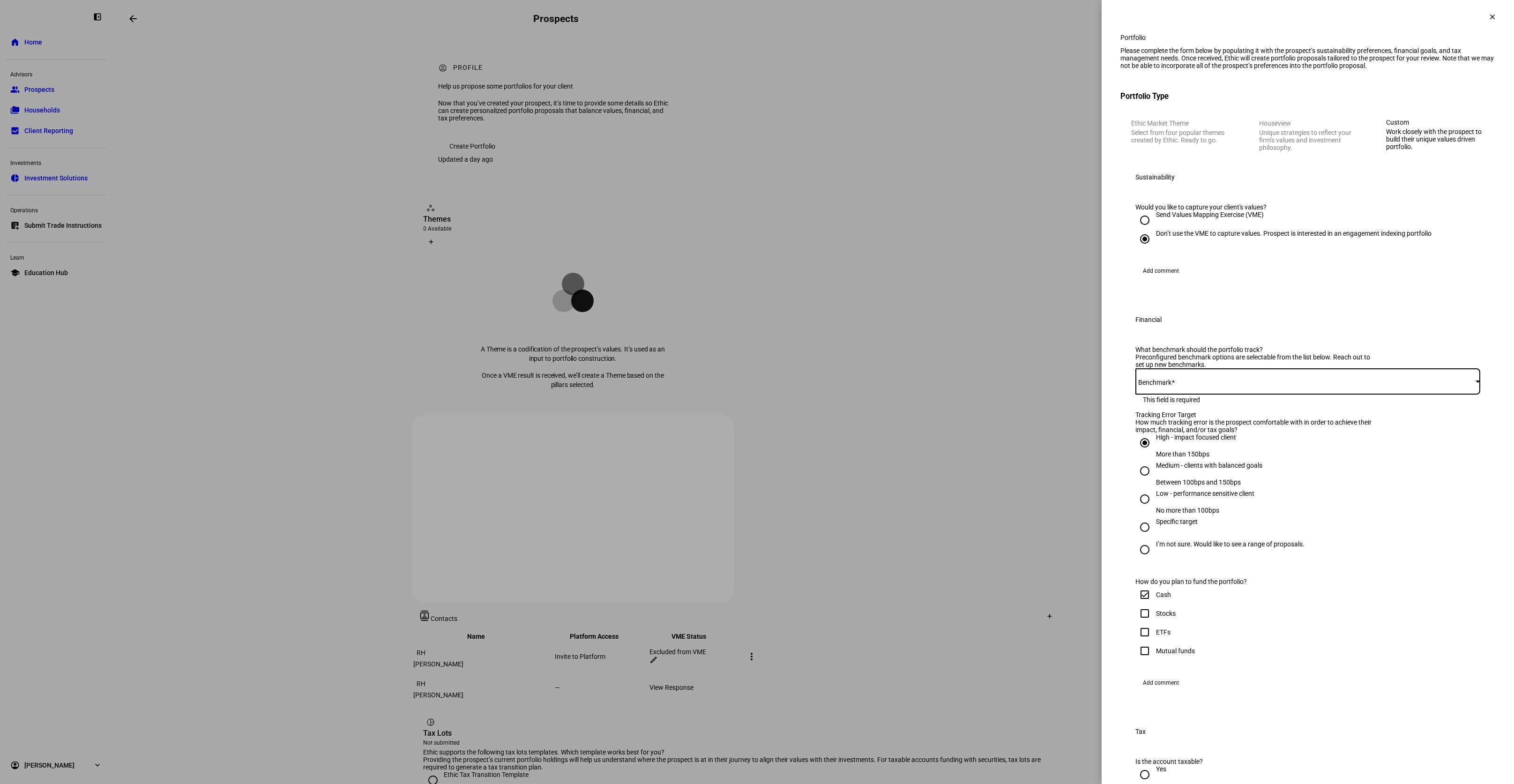
click at [1473, 395] on div "Benchmark" at bounding box center [1308, 381] width 345 height 26
click at [1459, 511] on div "Tracking Error Target How much tracking error is the prospect comfortable with …" at bounding box center [1308, 494] width 345 height 167
click at [1476, 382] on div at bounding box center [1478, 380] width 5 height 2
click at [1308, 527] on div "Tracking Error Target How much tracking error is the prospect comfortable with …" at bounding box center [1308, 494] width 345 height 167
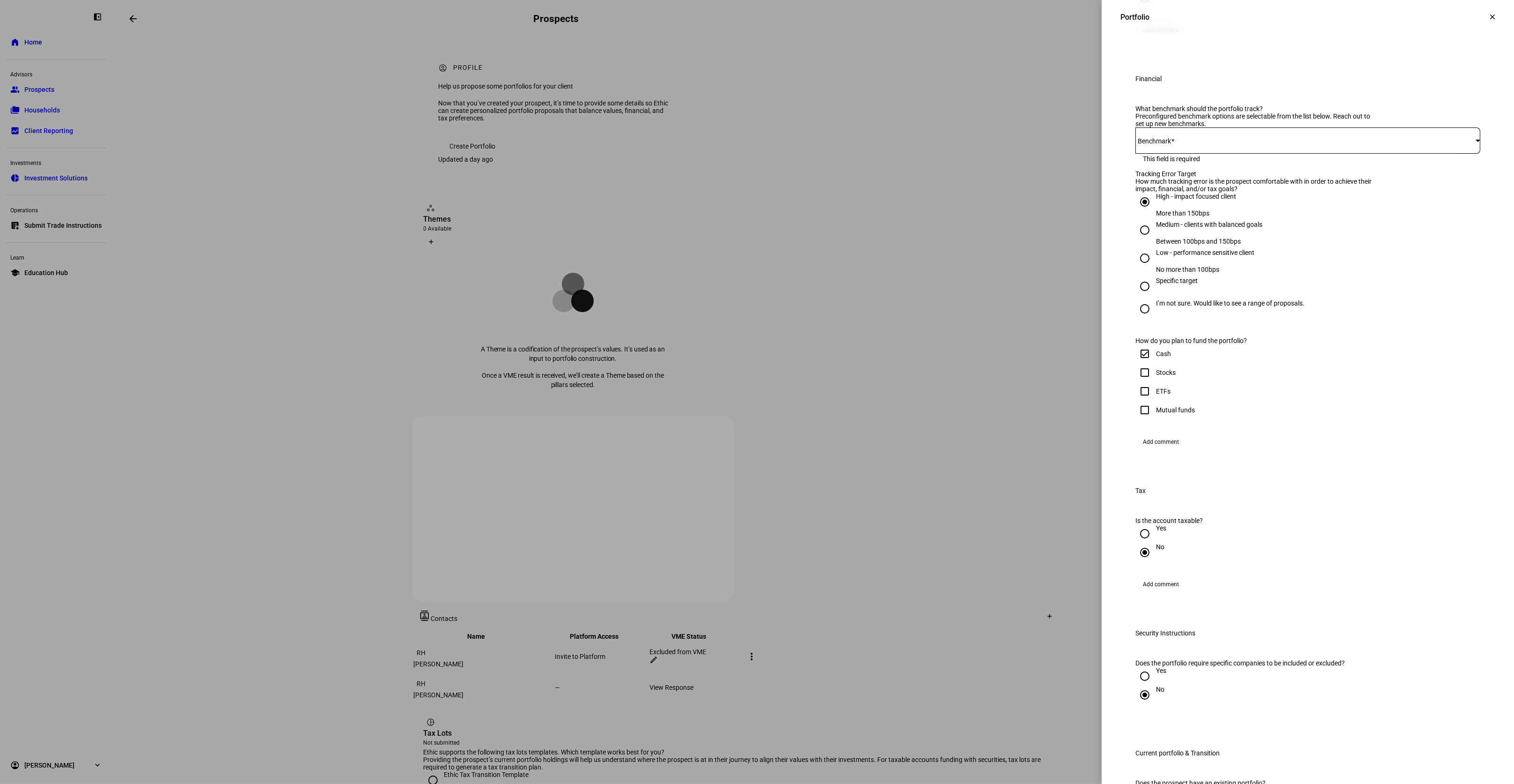
scroll to position [541, 0]
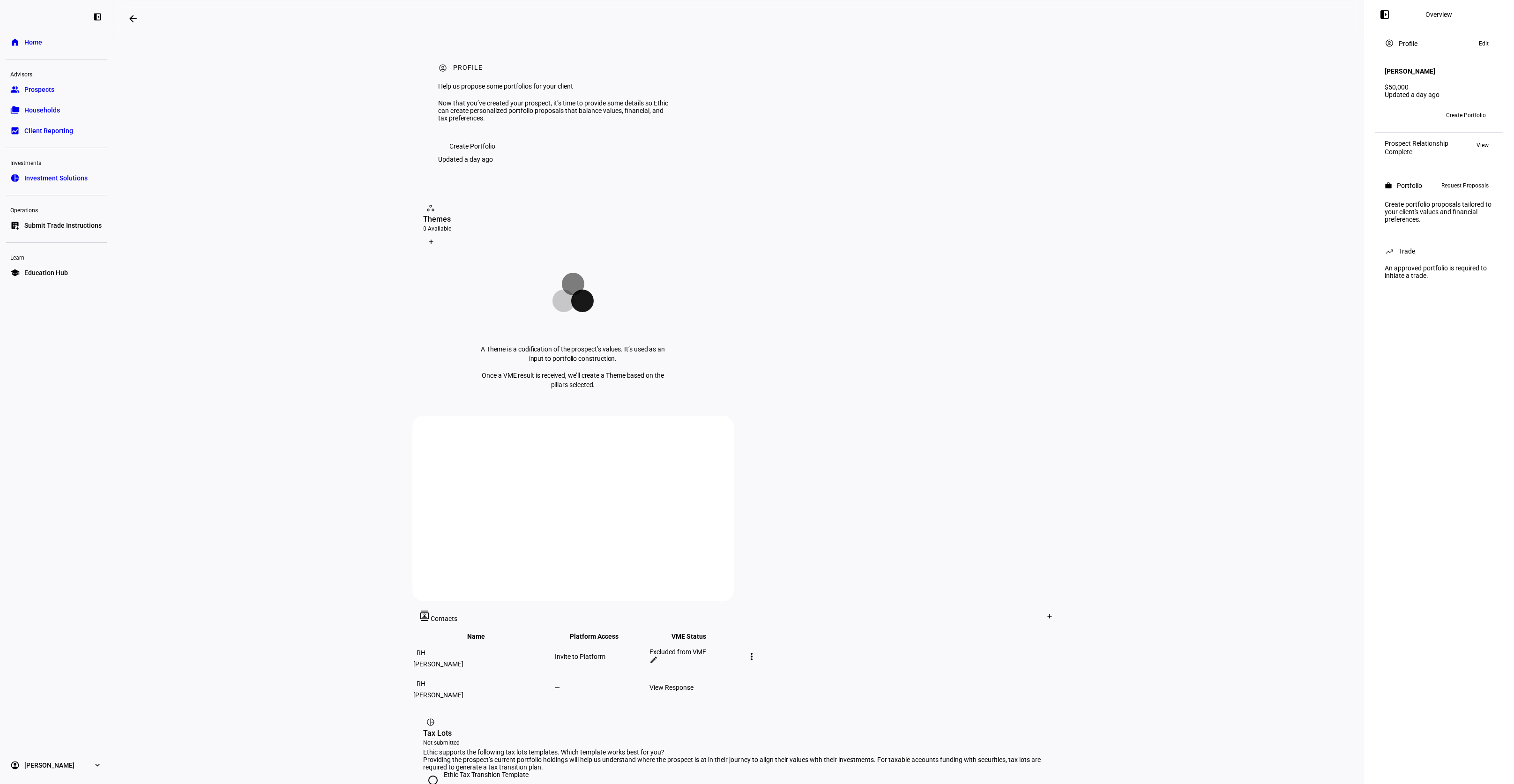
click at [1447, 182] on span "Request Proposals" at bounding box center [1465, 185] width 47 height 11
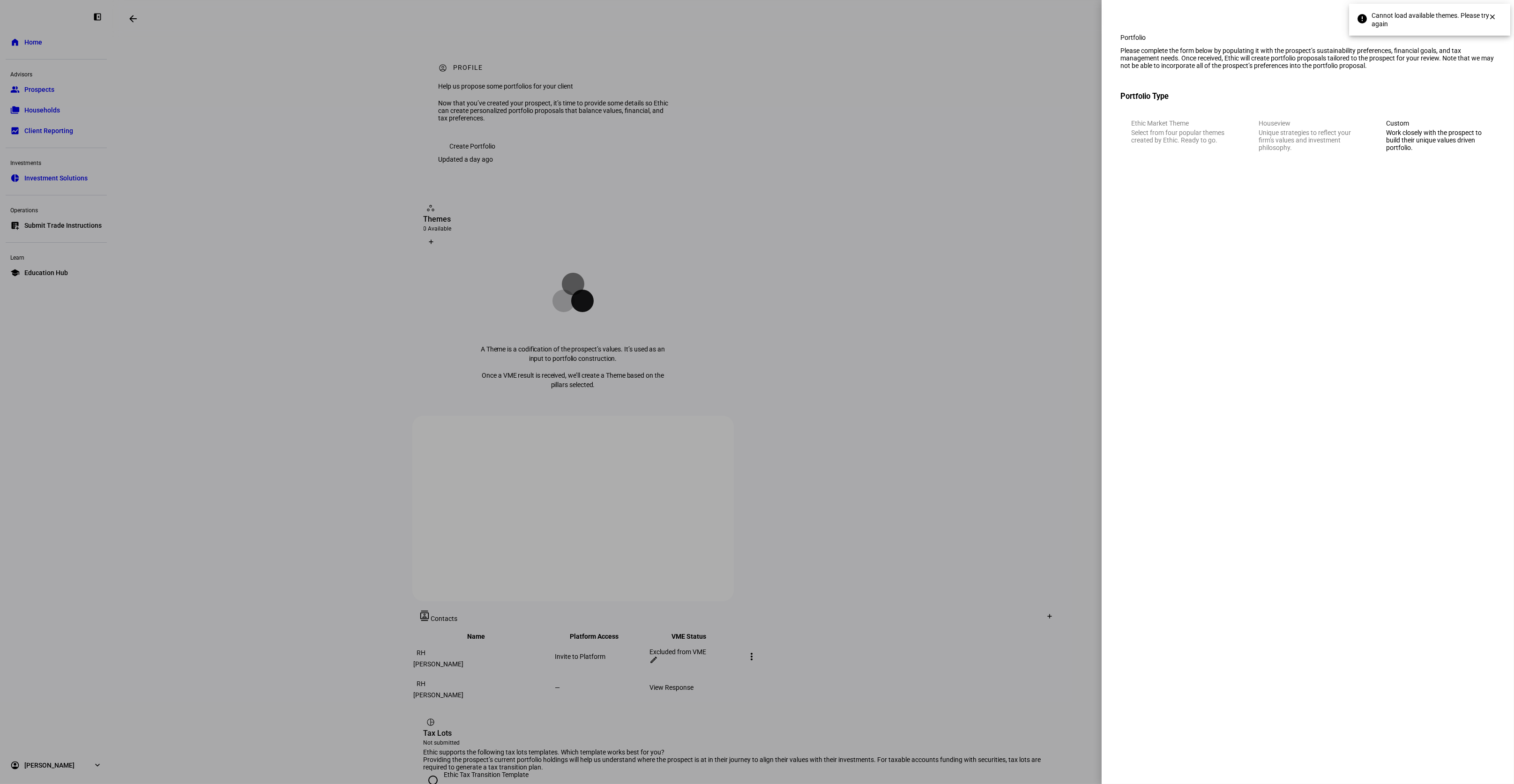
click at [1427, 152] on div "Work closely with the prospect to build their unique values driven portfolio." at bounding box center [1435, 140] width 98 height 23
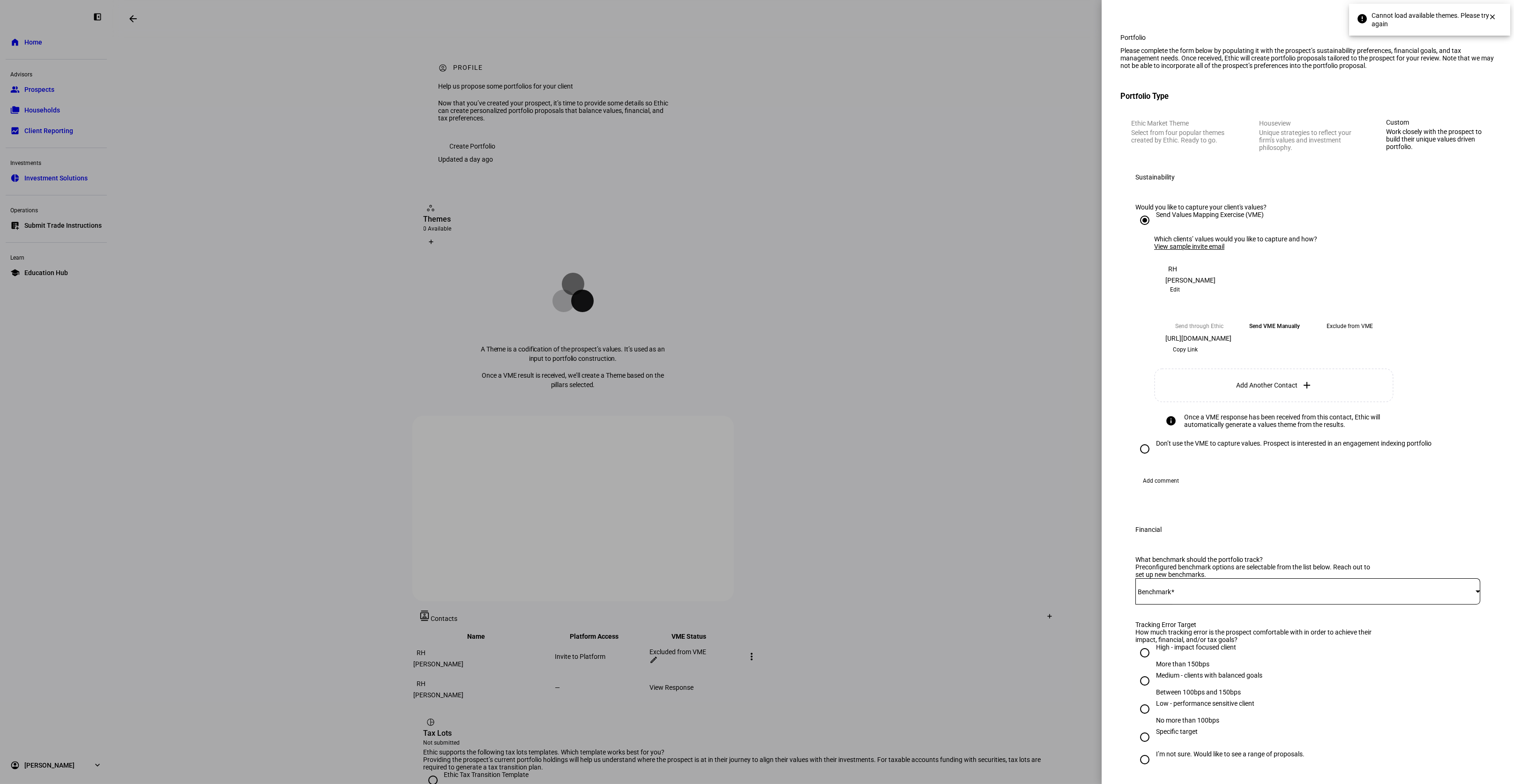
click at [1158, 447] on div "Don’t use the VME to capture values. Prospect is interested in an engagement in…" at bounding box center [1293, 443] width 275 height 8
click at [1154, 458] on input "Don’t use the VME to capture values. Prospect is interested in an engagement in…" at bounding box center [1144, 448] width 18 height 18
radio input "true"
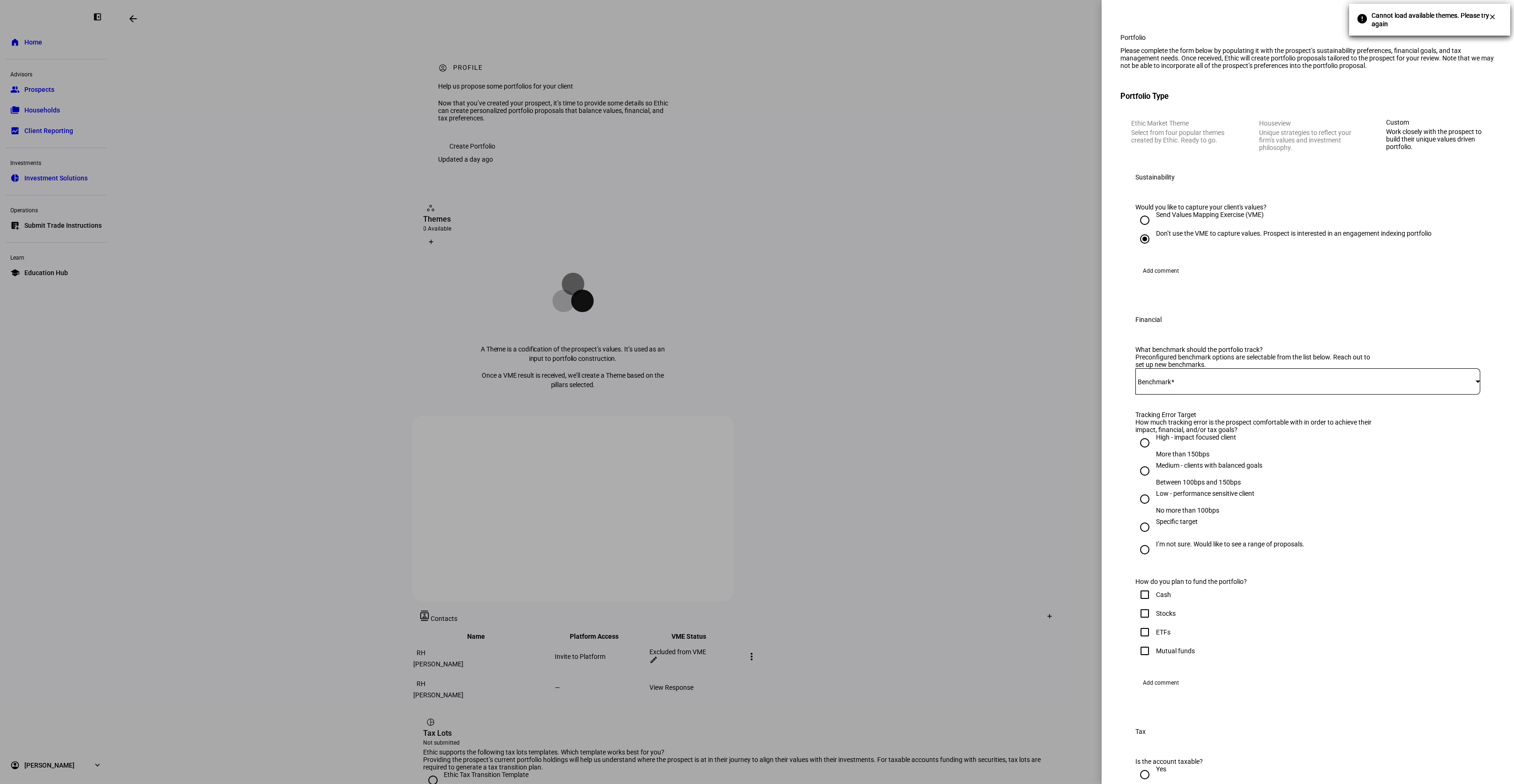
scroll to position [3, 0]
click at [1220, 391] on div at bounding box center [1308, 378] width 345 height 26
click at [1476, 379] on div at bounding box center [1478, 377] width 5 height 2
click at [674, 356] on div at bounding box center [757, 392] width 1514 height 784
